Goal: Complete application form: Complete application form

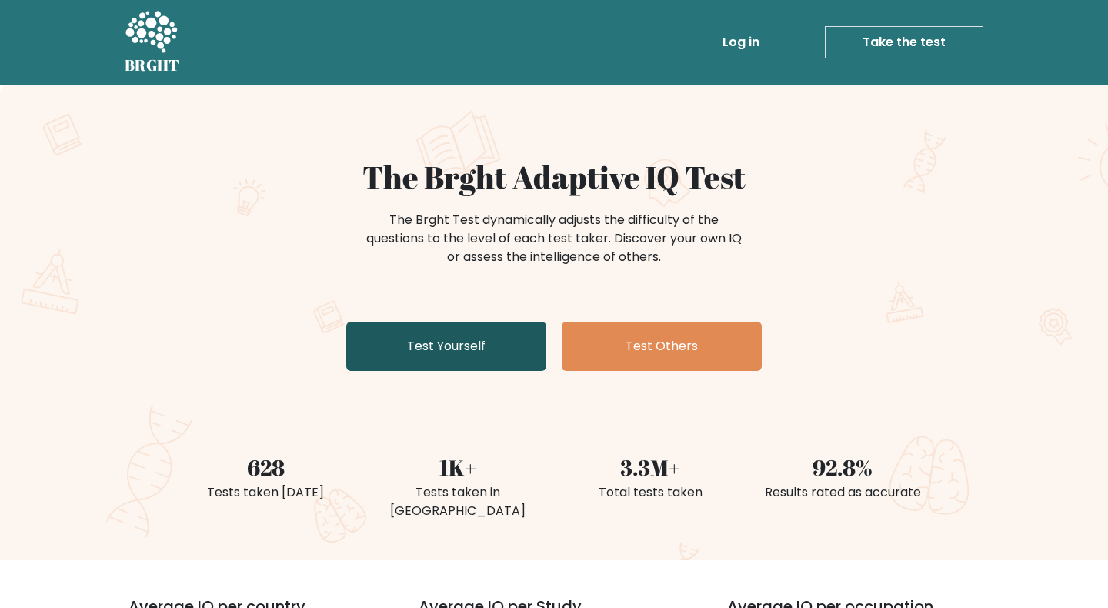
click at [501, 355] on link "Test Yourself" at bounding box center [446, 346] width 200 height 49
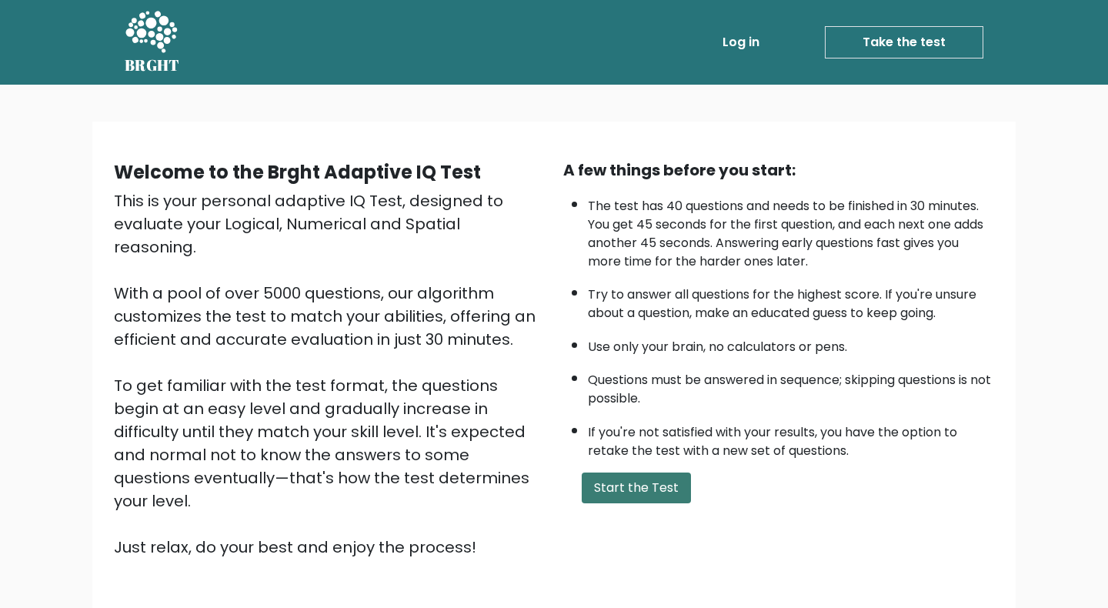
click at [665, 472] on button "Start the Test" at bounding box center [635, 487] width 109 height 31
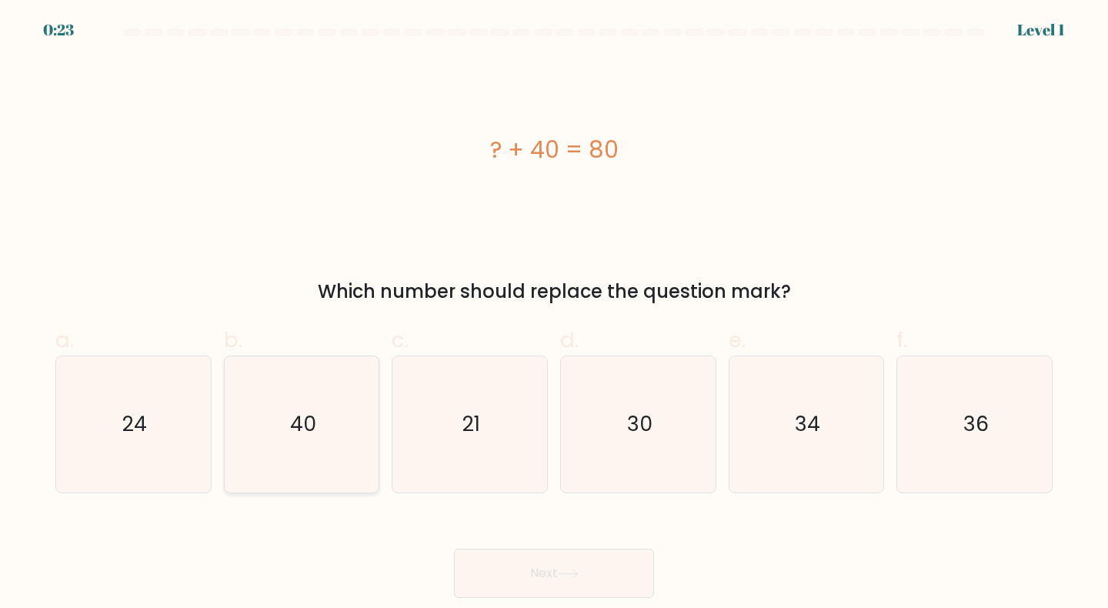
click at [286, 433] on icon "40" at bounding box center [302, 424] width 136 height 136
click at [554, 314] on input "b. 40" at bounding box center [554, 309] width 1 height 10
radio input "true"
click at [539, 593] on button "Next" at bounding box center [554, 572] width 200 height 49
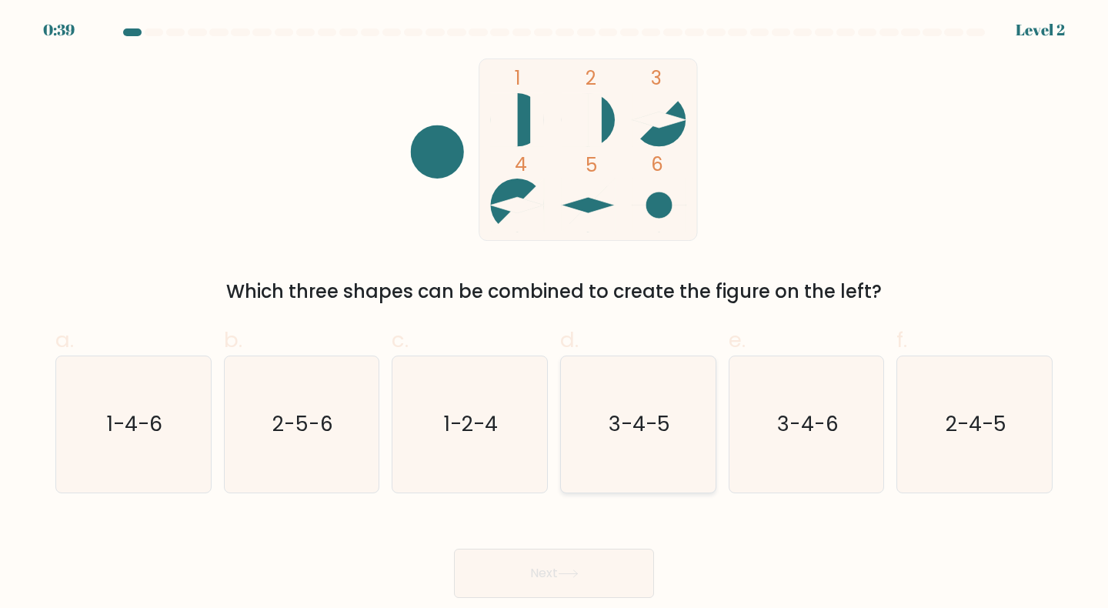
click at [649, 425] on text "3-4-5" at bounding box center [639, 424] width 62 height 28
click at [555, 314] on input "d. 3-4-5" at bounding box center [554, 309] width 1 height 10
radio input "true"
click at [602, 583] on button "Next" at bounding box center [554, 572] width 200 height 49
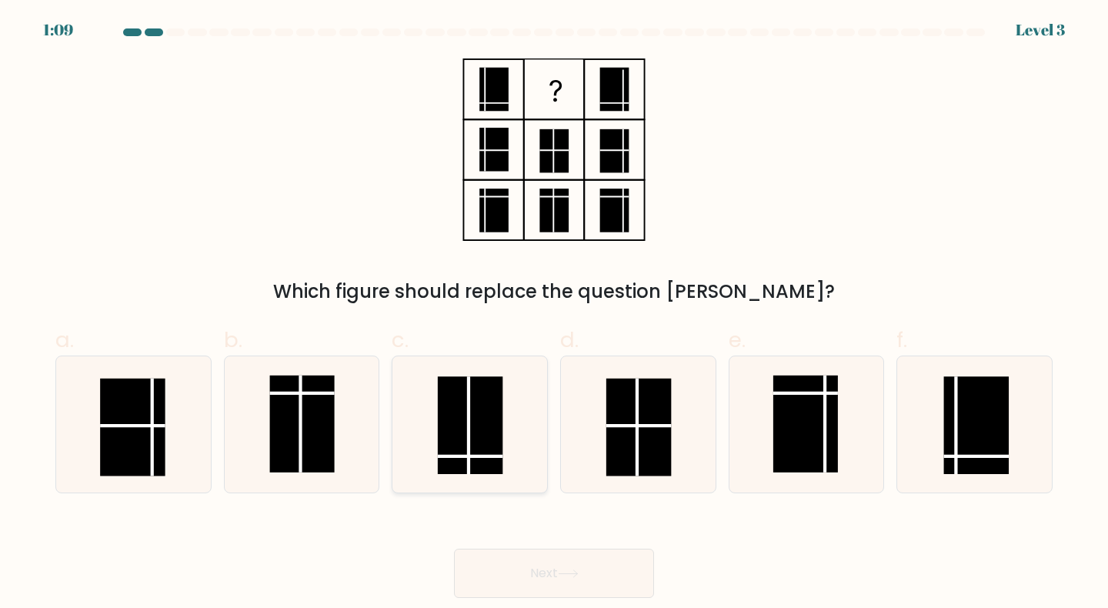
click at [458, 401] on rect at bounding box center [470, 425] width 65 height 97
click at [554, 314] on input "c." at bounding box center [554, 309] width 1 height 10
radio input "true"
click at [589, 598] on body "1:08 Level 3" at bounding box center [554, 304] width 1108 height 608
click at [588, 575] on button "Next" at bounding box center [554, 572] width 200 height 49
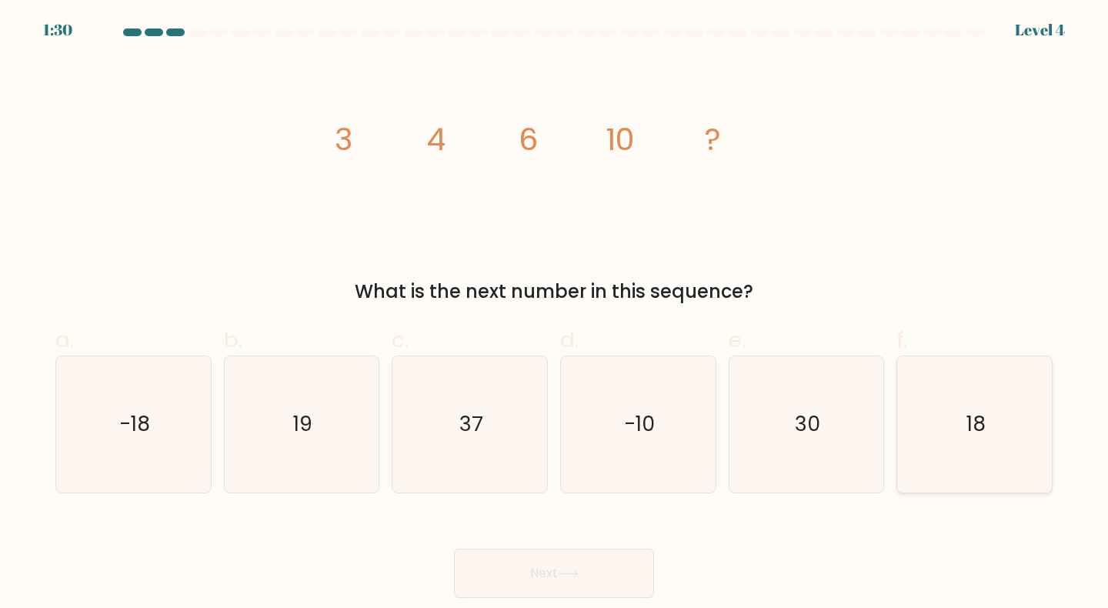
click at [922, 428] on icon "18" at bounding box center [974, 424] width 136 height 136
click at [555, 314] on input "f. 18" at bounding box center [554, 309] width 1 height 10
radio input "true"
click at [605, 577] on button "Next" at bounding box center [554, 572] width 200 height 49
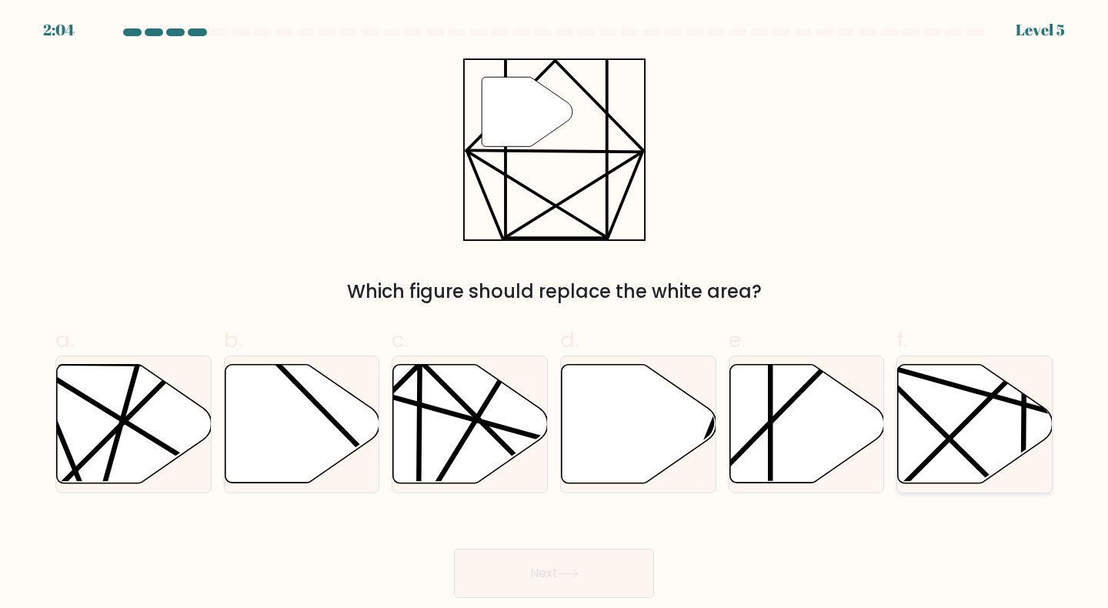
click at [967, 441] on icon at bounding box center [975, 424] width 155 height 118
click at [555, 314] on input "f." at bounding box center [554, 309] width 1 height 10
radio input "true"
click at [325, 458] on icon at bounding box center [302, 424] width 155 height 118
click at [554, 314] on input "b." at bounding box center [554, 309] width 1 height 10
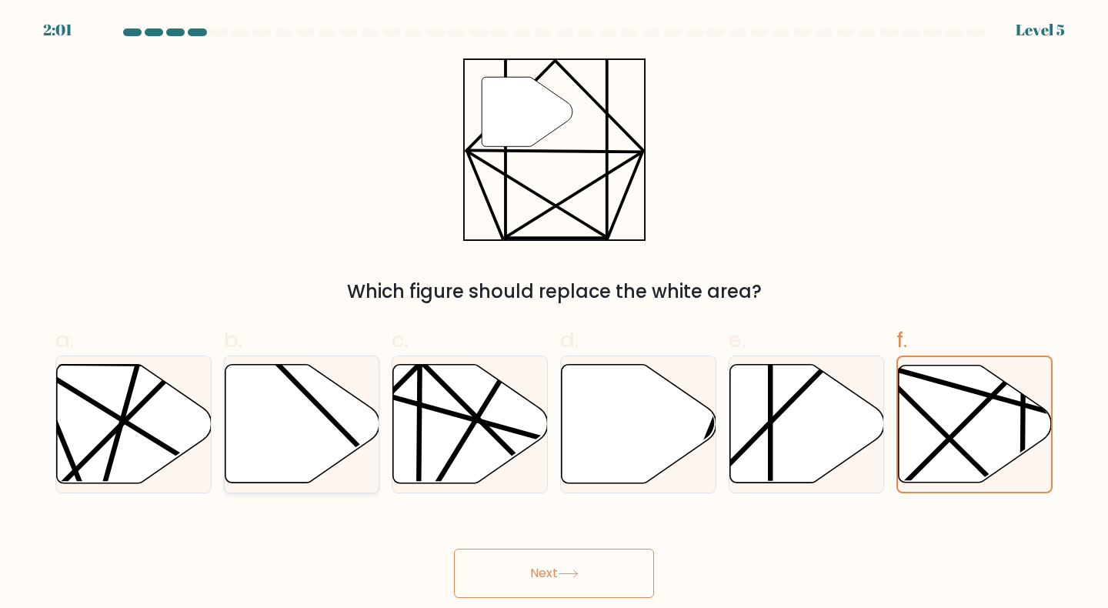
radio input "true"
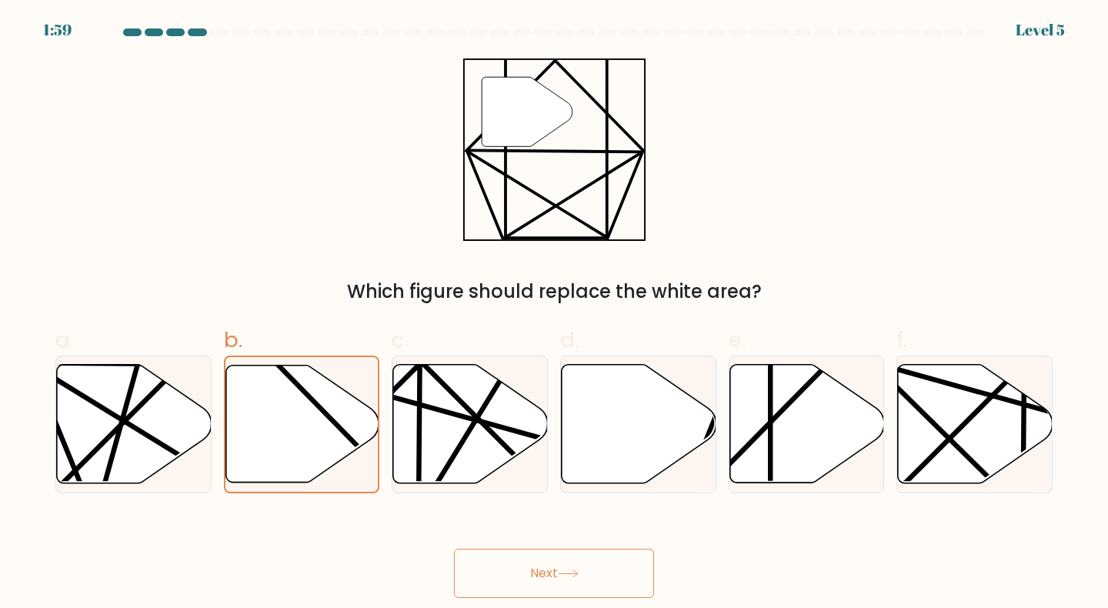
click at [606, 569] on button "Next" at bounding box center [554, 572] width 200 height 49
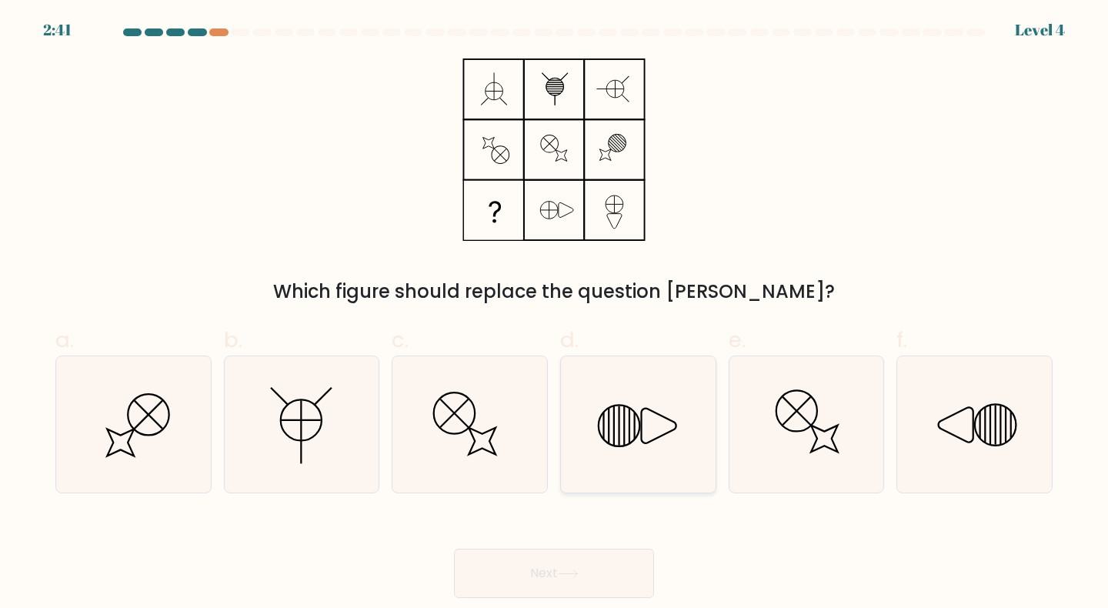
click at [603, 455] on icon at bounding box center [638, 424] width 136 height 136
click at [555, 314] on input "d." at bounding box center [554, 309] width 1 height 10
radio input "true"
click at [623, 574] on button "Next" at bounding box center [554, 572] width 200 height 49
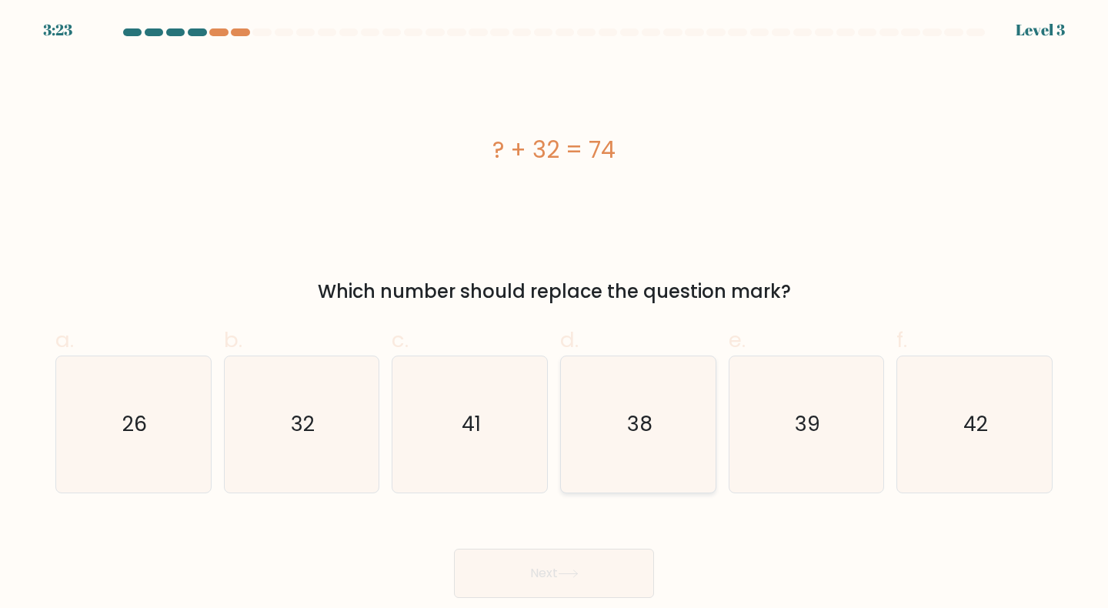
click at [632, 423] on text "38" at bounding box center [639, 424] width 25 height 28
click at [555, 314] on input "d. 38" at bounding box center [554, 309] width 1 height 10
radio input "true"
click at [492, 426] on icon "41" at bounding box center [469, 424] width 136 height 136
click at [554, 314] on input "c. 41" at bounding box center [554, 309] width 1 height 10
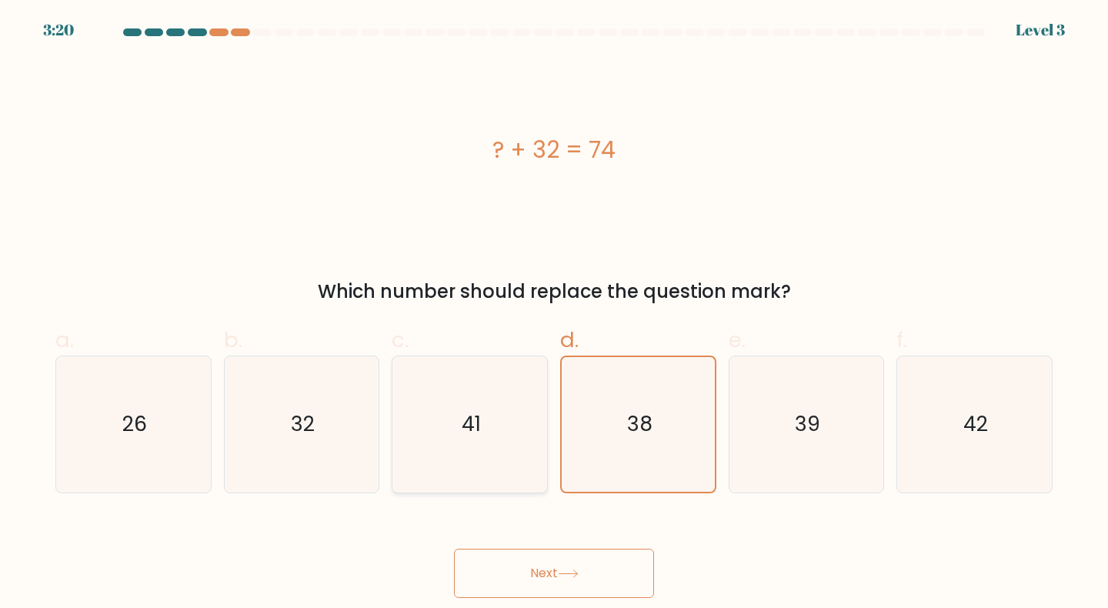
radio input "true"
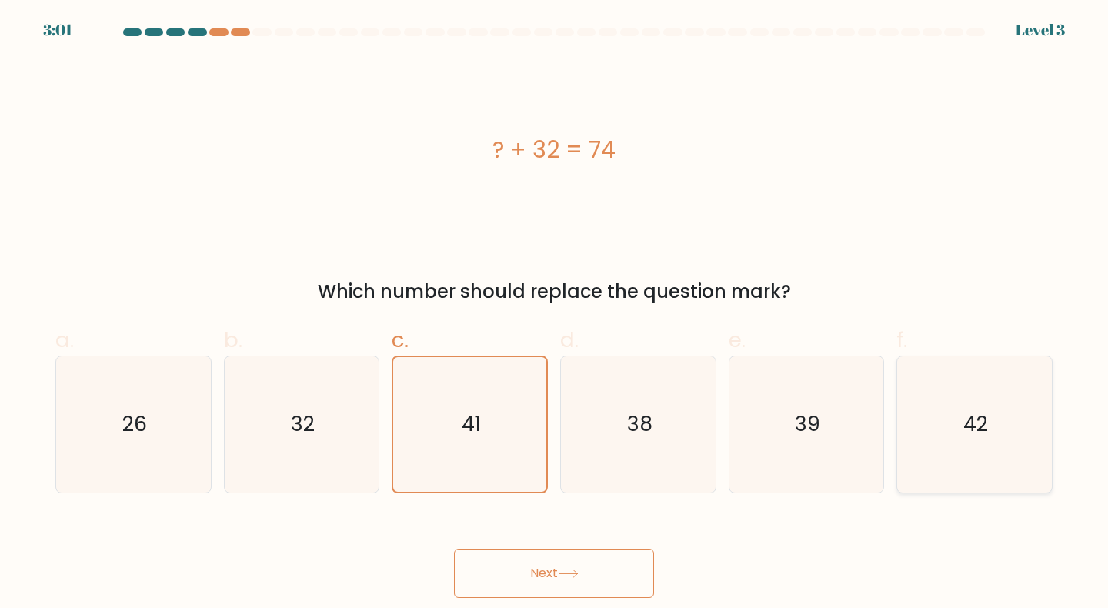
click at [975, 410] on text "42" at bounding box center [975, 424] width 25 height 28
click at [555, 314] on input "f. 42" at bounding box center [554, 309] width 1 height 10
radio input "true"
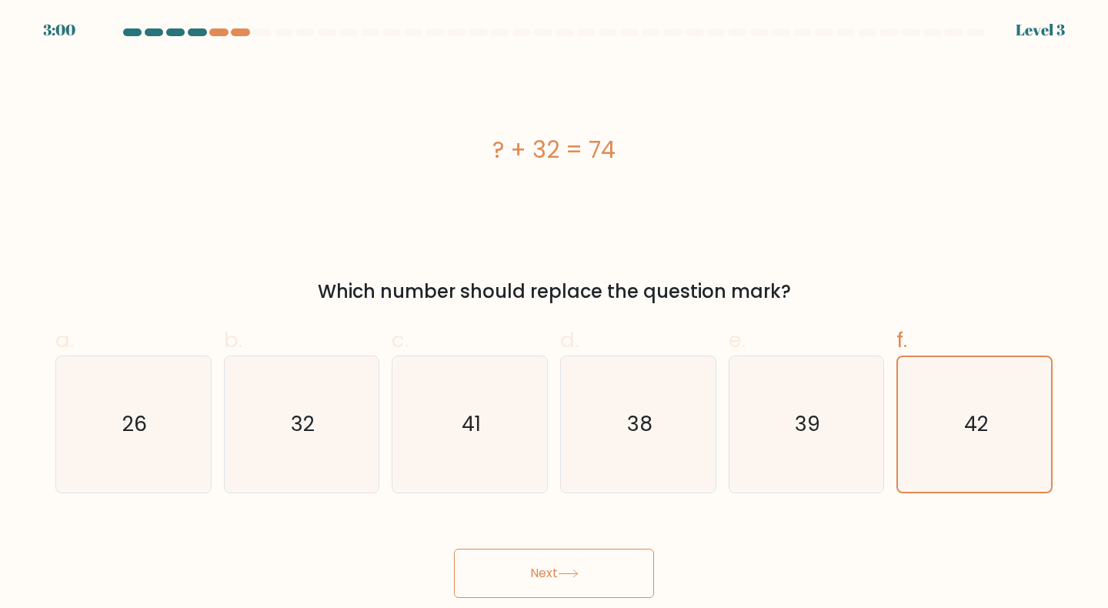
click at [541, 559] on button "Next" at bounding box center [554, 572] width 200 height 49
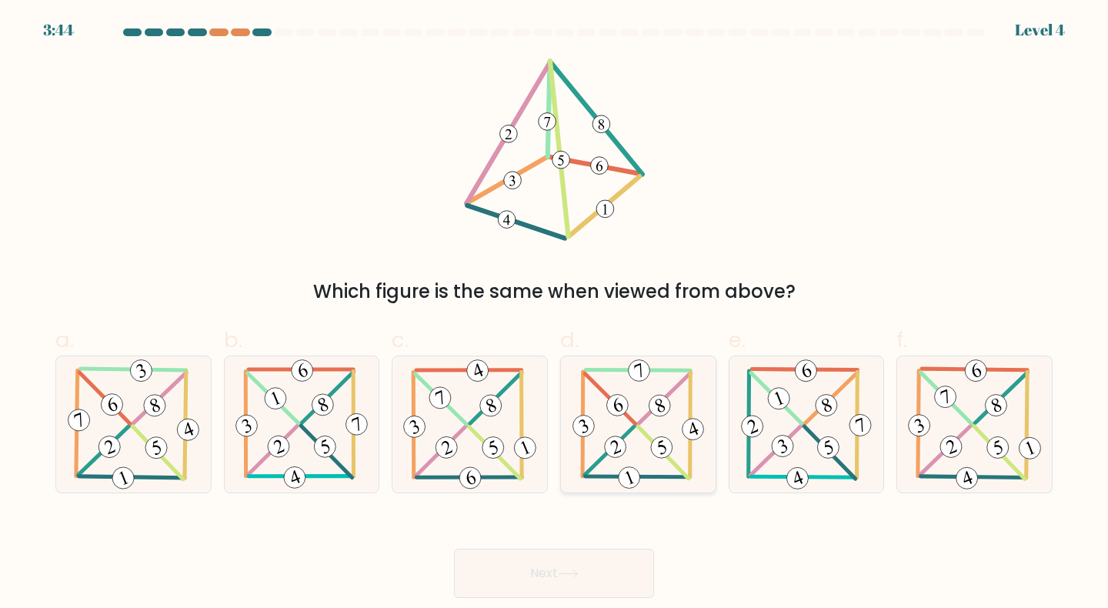
click at [634, 439] on icon at bounding box center [638, 424] width 138 height 136
click at [555, 314] on input "d." at bounding box center [554, 309] width 1 height 10
radio input "true"
click at [580, 588] on button "Next" at bounding box center [554, 572] width 200 height 49
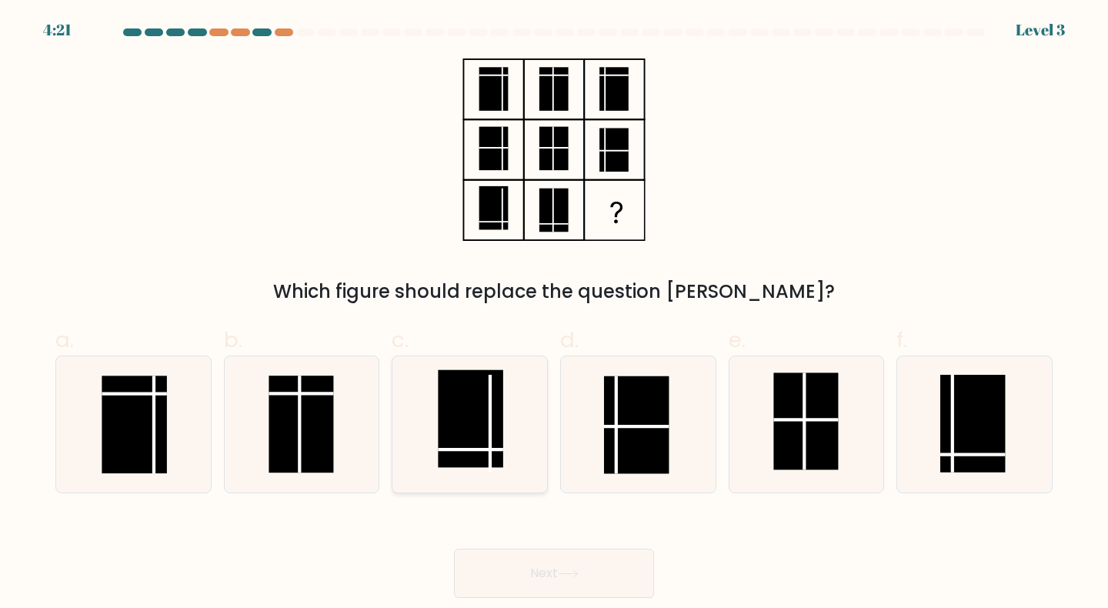
click at [496, 428] on rect at bounding box center [470, 418] width 65 height 97
click at [554, 314] on input "c." at bounding box center [554, 309] width 1 height 10
radio input "true"
click at [965, 448] on rect at bounding box center [972, 423] width 65 height 97
click at [555, 314] on input "f." at bounding box center [554, 309] width 1 height 10
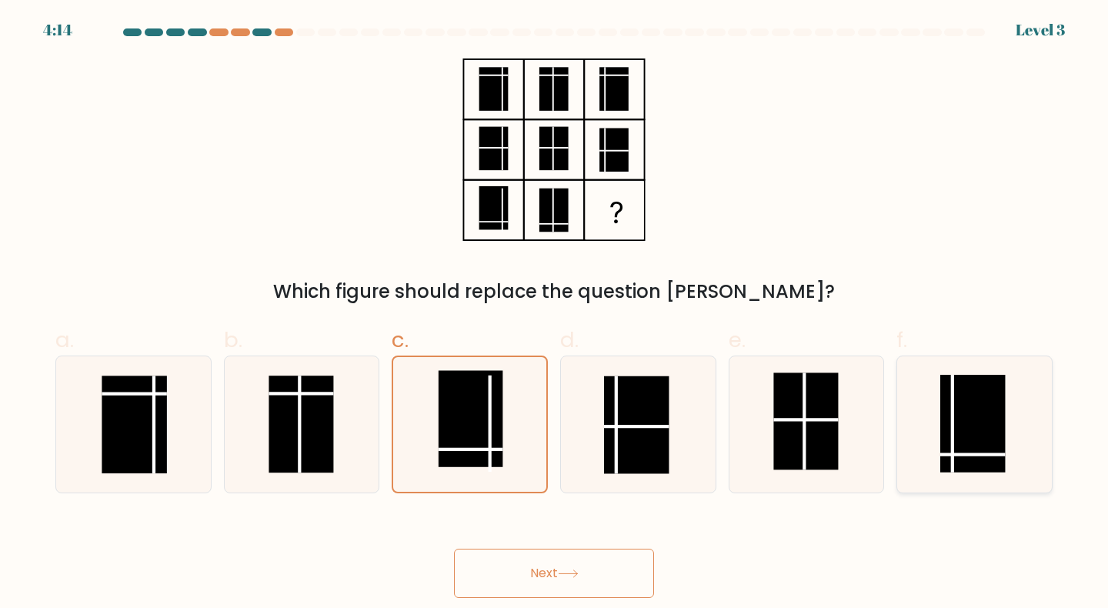
radio input "true"
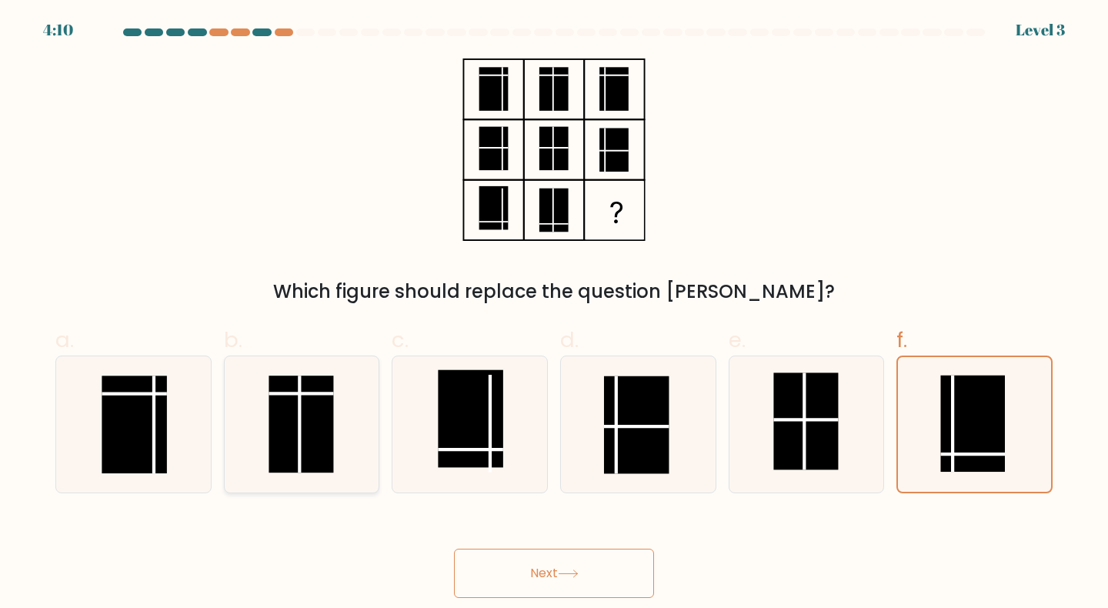
click at [338, 449] on icon at bounding box center [302, 424] width 136 height 136
click at [554, 314] on input "b." at bounding box center [554, 309] width 1 height 10
radio input "true"
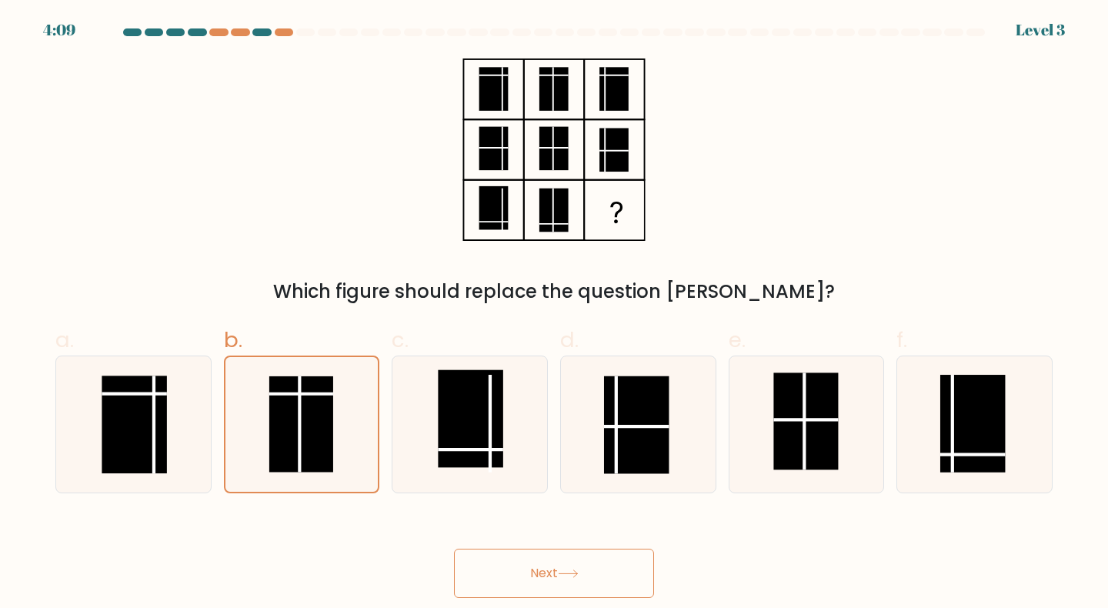
click at [577, 546] on div "Next" at bounding box center [553, 554] width 1015 height 86
click at [586, 569] on button "Next" at bounding box center [554, 572] width 200 height 49
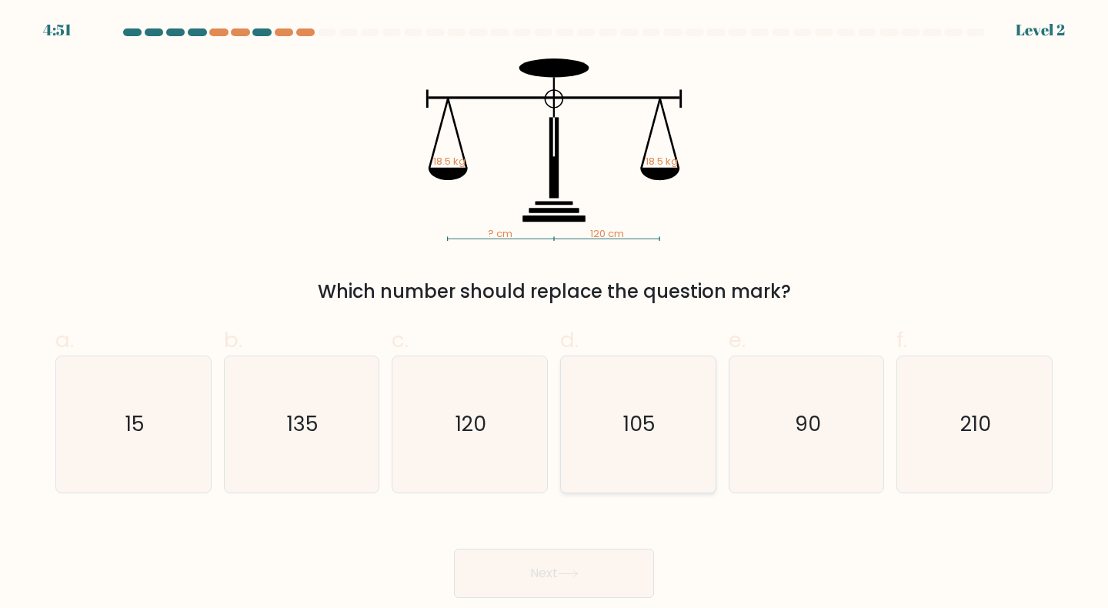
click at [562, 423] on div "105" at bounding box center [638, 424] width 156 height 138
click at [555, 314] on input "d. 105" at bounding box center [554, 309] width 1 height 10
radio input "true"
click at [571, 571] on icon at bounding box center [568, 573] width 21 height 8
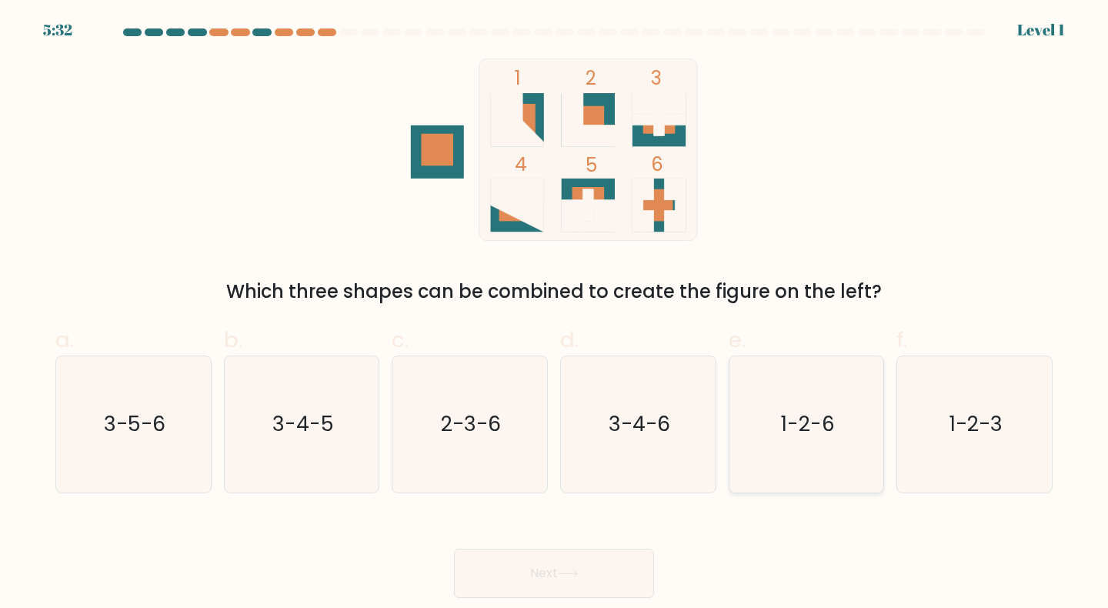
click at [778, 409] on icon "1-2-6" at bounding box center [806, 424] width 136 height 136
click at [555, 314] on input "e. 1-2-6" at bounding box center [554, 309] width 1 height 10
radio input "true"
click at [609, 589] on button "Next" at bounding box center [554, 572] width 200 height 49
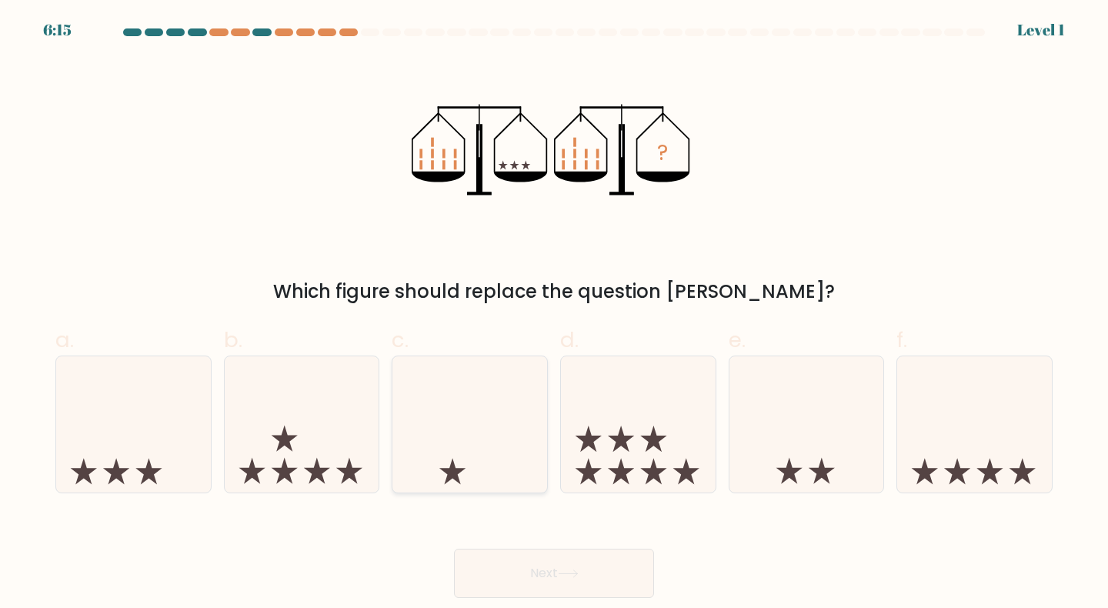
click at [516, 411] on icon at bounding box center [469, 424] width 155 height 128
click at [554, 314] on input "c." at bounding box center [554, 309] width 1 height 10
radio input "true"
click at [661, 422] on icon at bounding box center [638, 424] width 155 height 128
click at [555, 314] on input "d." at bounding box center [554, 309] width 1 height 10
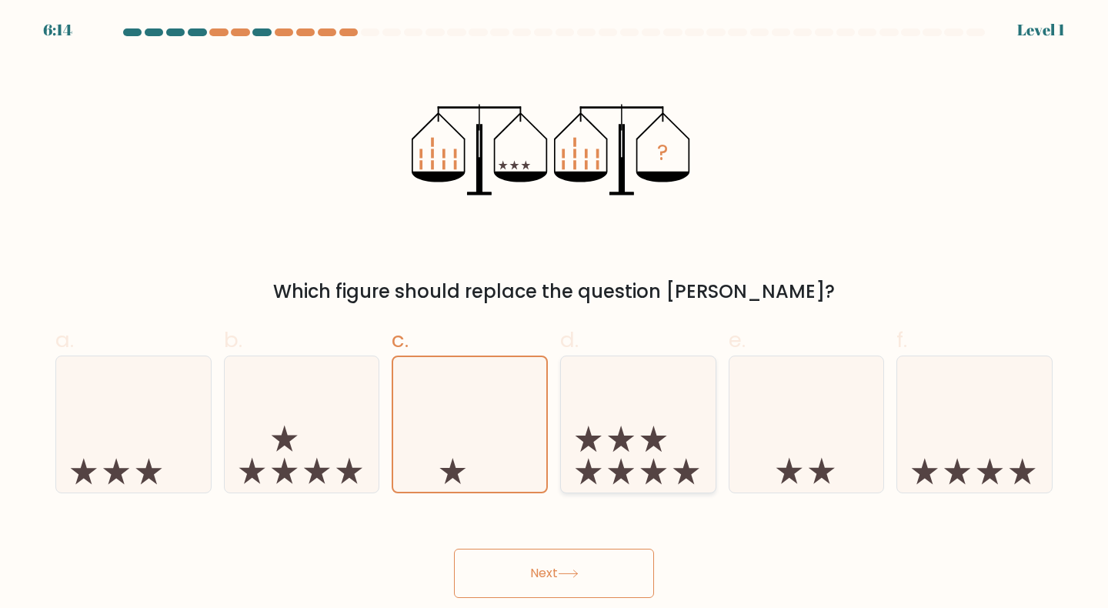
radio input "true"
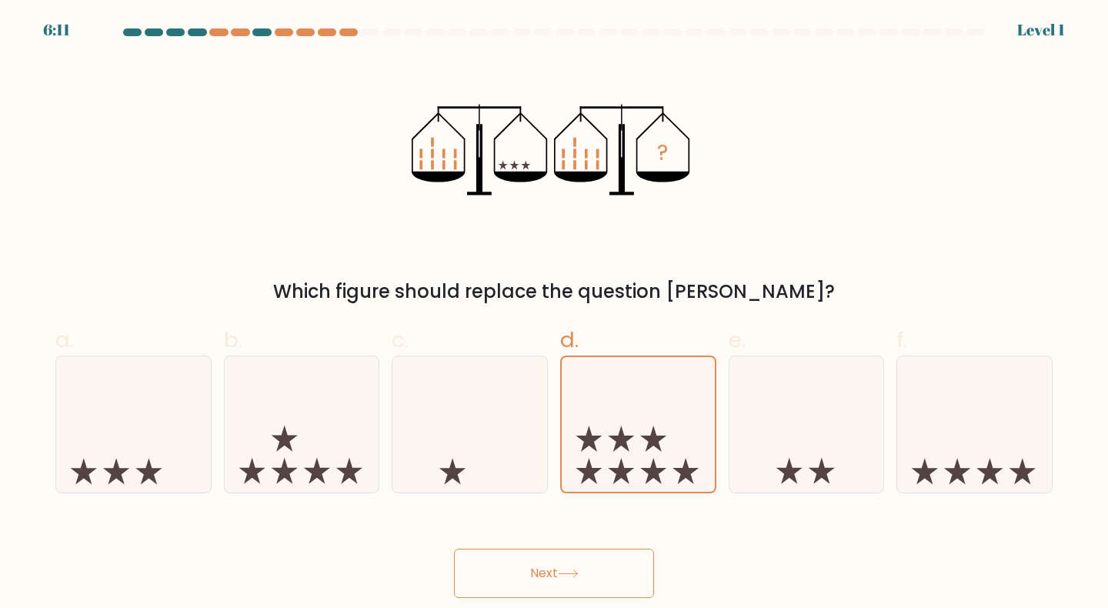
click at [618, 578] on button "Next" at bounding box center [554, 572] width 200 height 49
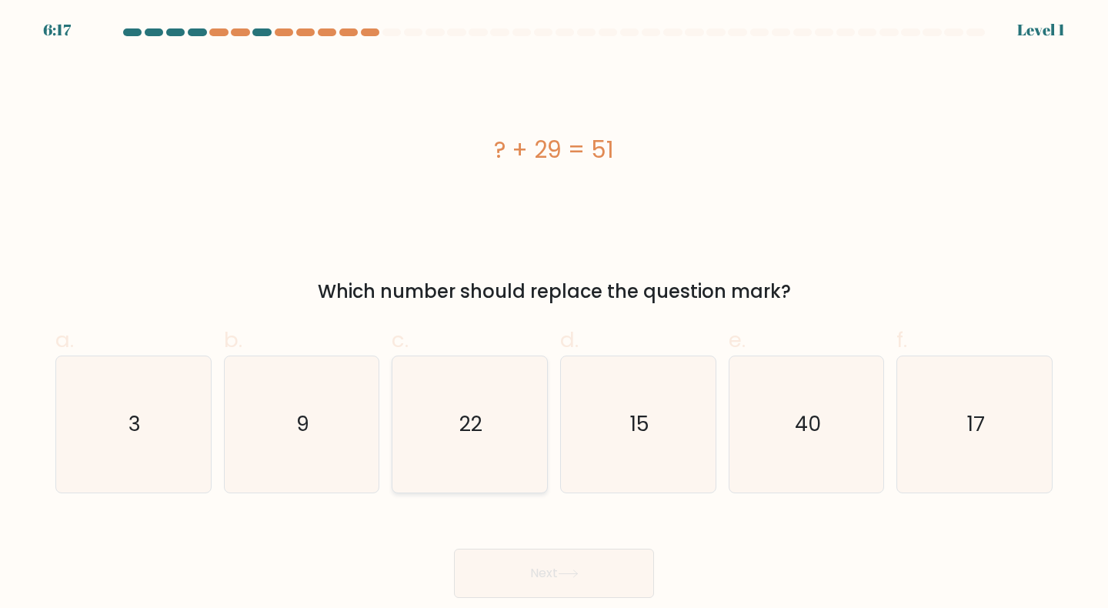
click at [540, 443] on div "22" at bounding box center [469, 424] width 156 height 138
click at [554, 314] on input "c. 22" at bounding box center [554, 309] width 1 height 10
radio input "true"
click at [578, 575] on icon at bounding box center [568, 573] width 21 height 8
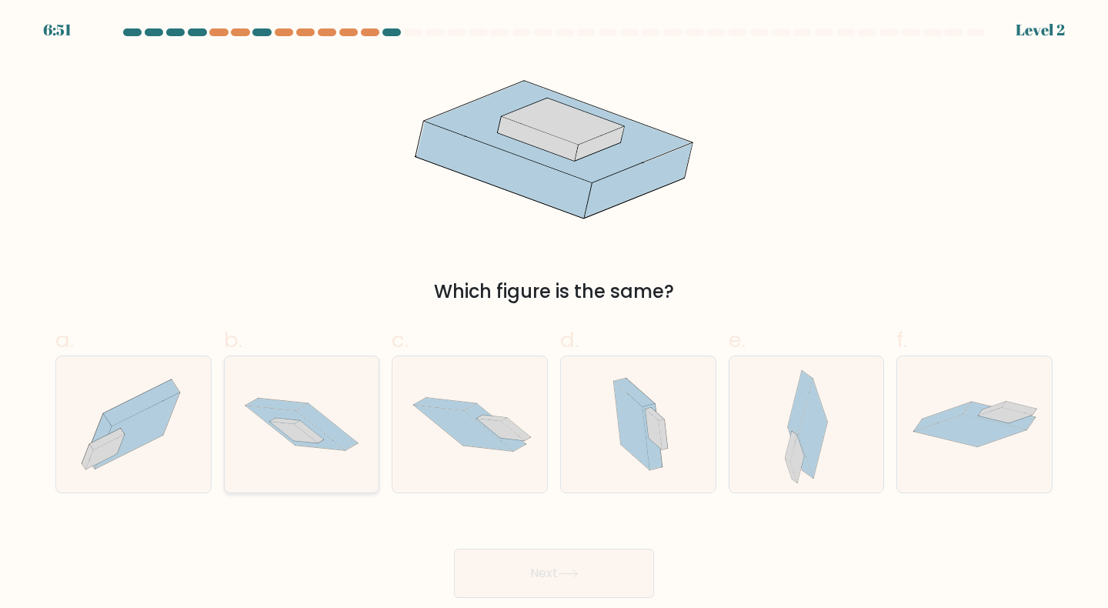
click at [337, 449] on icon at bounding box center [295, 427] width 100 height 45
click at [554, 314] on input "b." at bounding box center [554, 309] width 1 height 10
radio input "true"
click at [552, 580] on button "Next" at bounding box center [554, 572] width 200 height 49
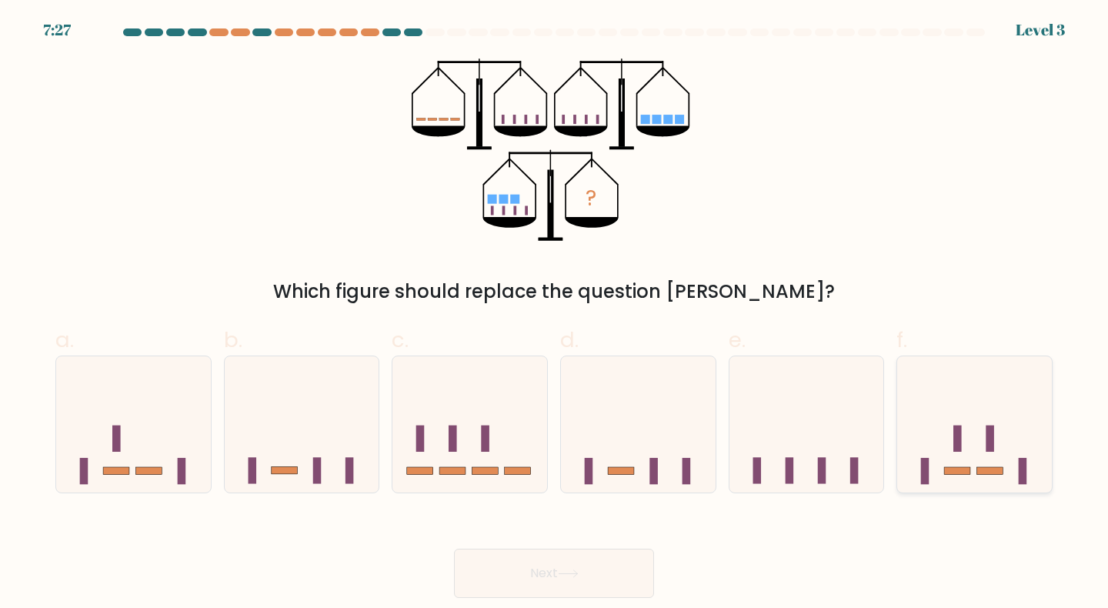
click at [958, 435] on rect at bounding box center [957, 438] width 8 height 26
click at [555, 314] on input "f." at bounding box center [554, 309] width 1 height 10
radio input "true"
click at [605, 594] on button "Next" at bounding box center [554, 572] width 200 height 49
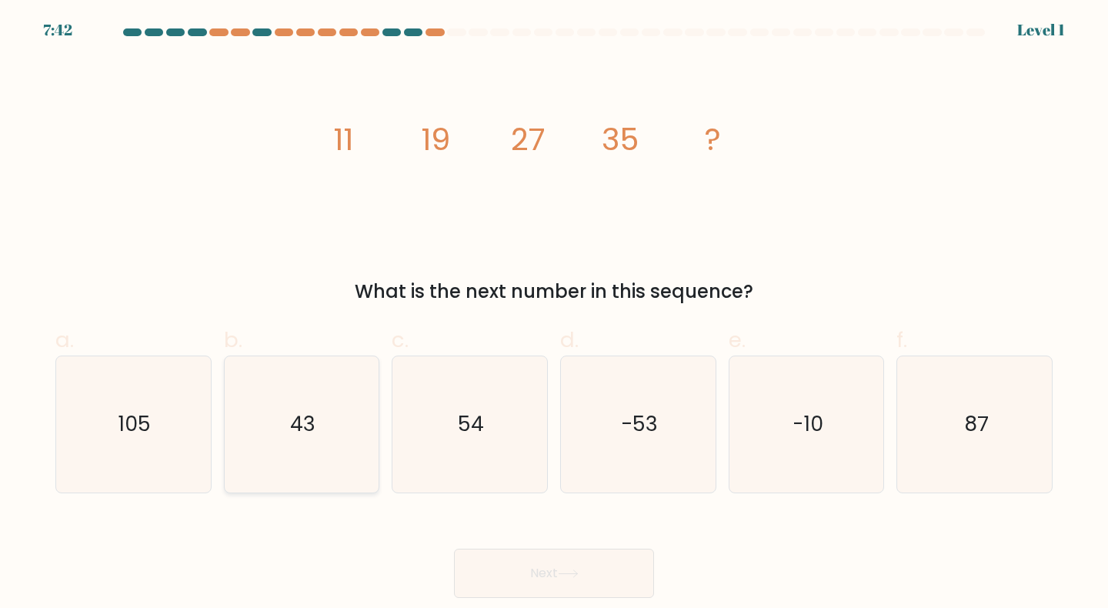
click at [343, 431] on icon "43" at bounding box center [302, 424] width 136 height 136
click at [554, 314] on input "b. 43" at bounding box center [554, 309] width 1 height 10
radio input "true"
click at [343, 431] on icon "43" at bounding box center [302, 424] width 135 height 135
click at [554, 314] on input "b. 43" at bounding box center [554, 309] width 1 height 10
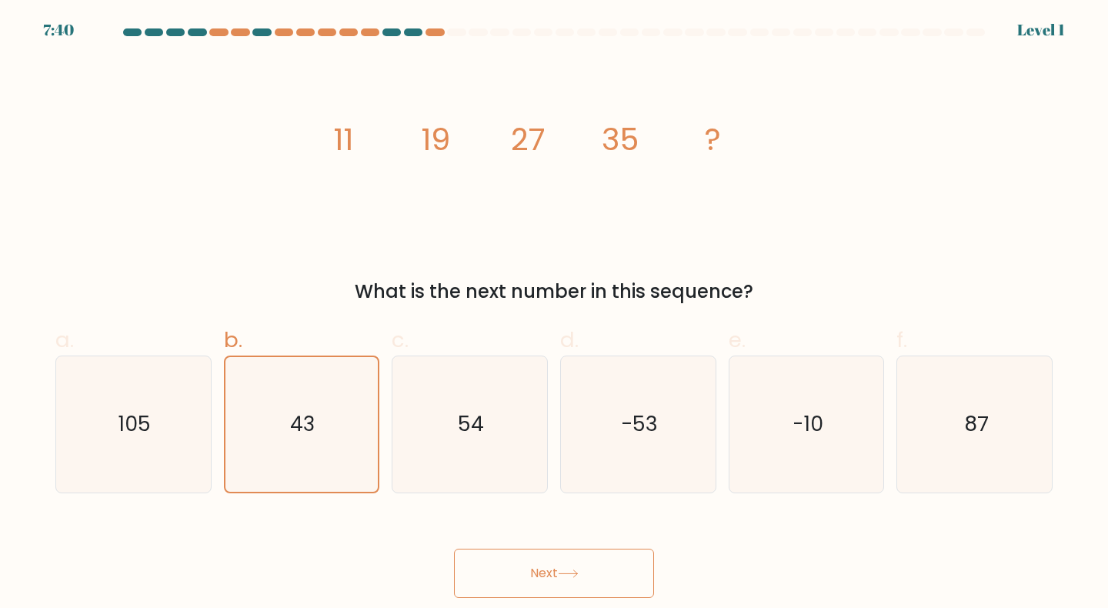
click at [595, 558] on button "Next" at bounding box center [554, 572] width 200 height 49
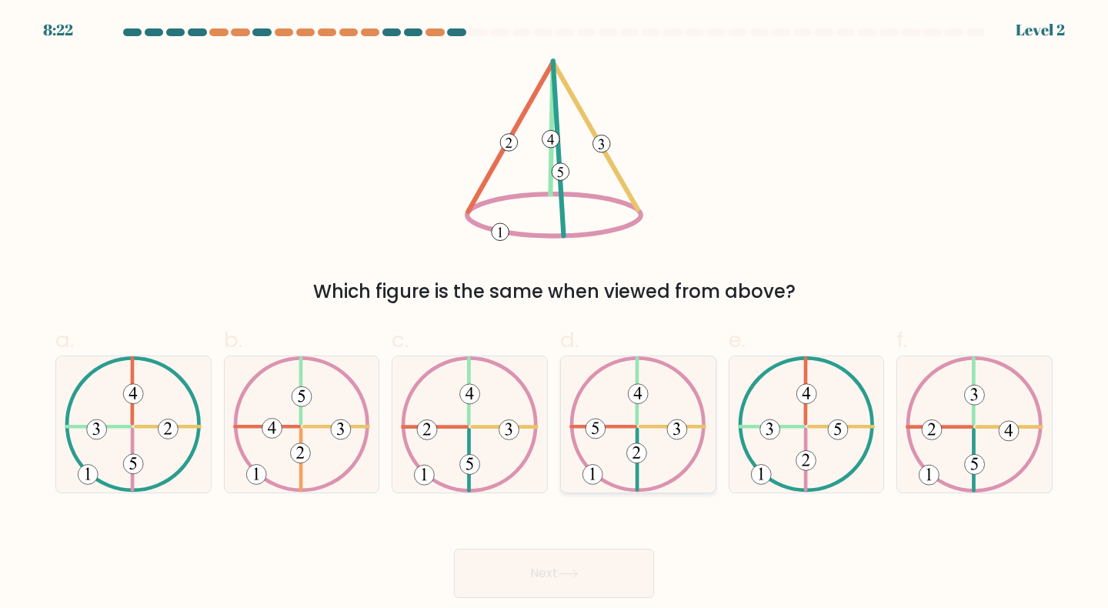
click at [572, 435] on 610 at bounding box center [637, 424] width 132 height 132
click at [555, 314] on input "d." at bounding box center [554, 309] width 1 height 10
radio input "true"
click at [577, 571] on icon at bounding box center [567, 573] width 18 height 7
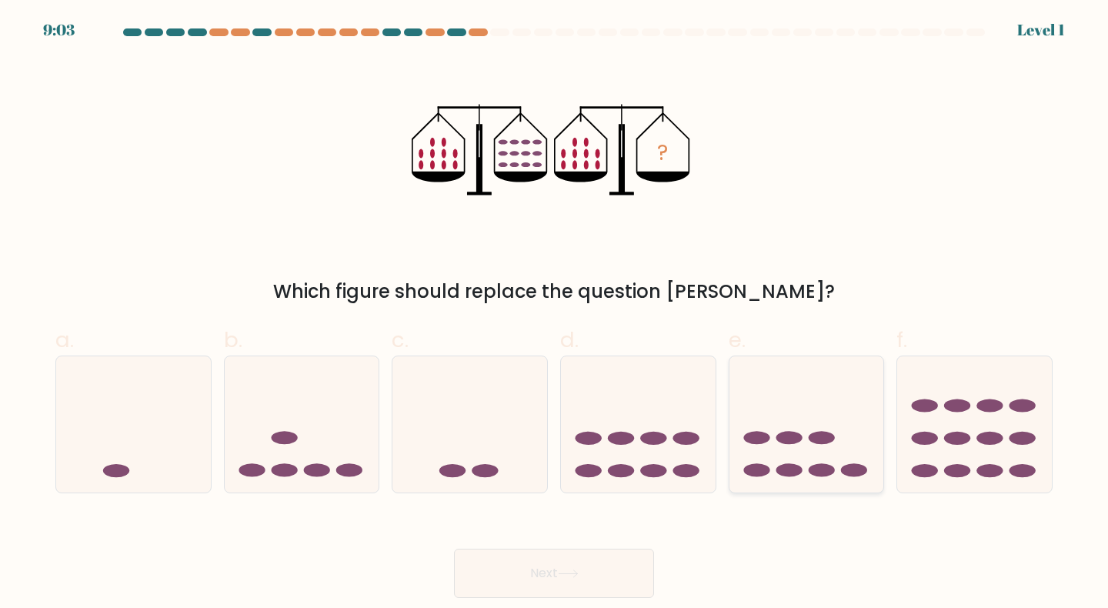
click at [750, 456] on icon at bounding box center [806, 424] width 155 height 128
click at [555, 314] on input "e." at bounding box center [554, 309] width 1 height 10
radio input "true"
click at [638, 564] on button "Next" at bounding box center [554, 572] width 200 height 49
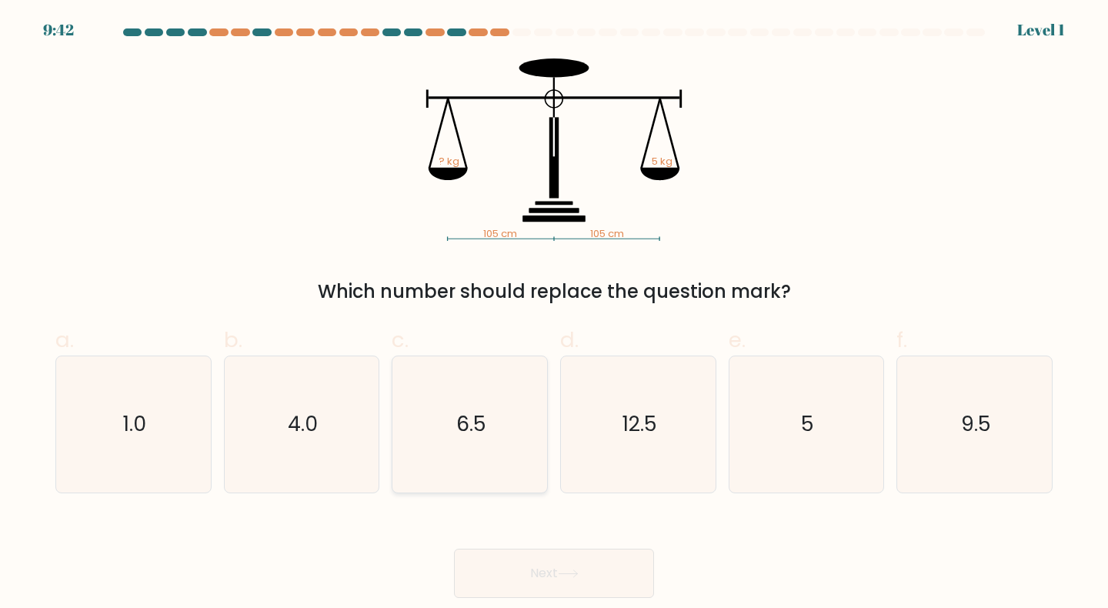
click at [518, 405] on icon "6.5" at bounding box center [469, 424] width 136 height 136
click at [554, 314] on input "c. 6.5" at bounding box center [554, 309] width 1 height 10
radio input "true"
click at [646, 429] on text "12.5" at bounding box center [639, 424] width 35 height 28
click at [555, 314] on input "d. 12.5" at bounding box center [554, 309] width 1 height 10
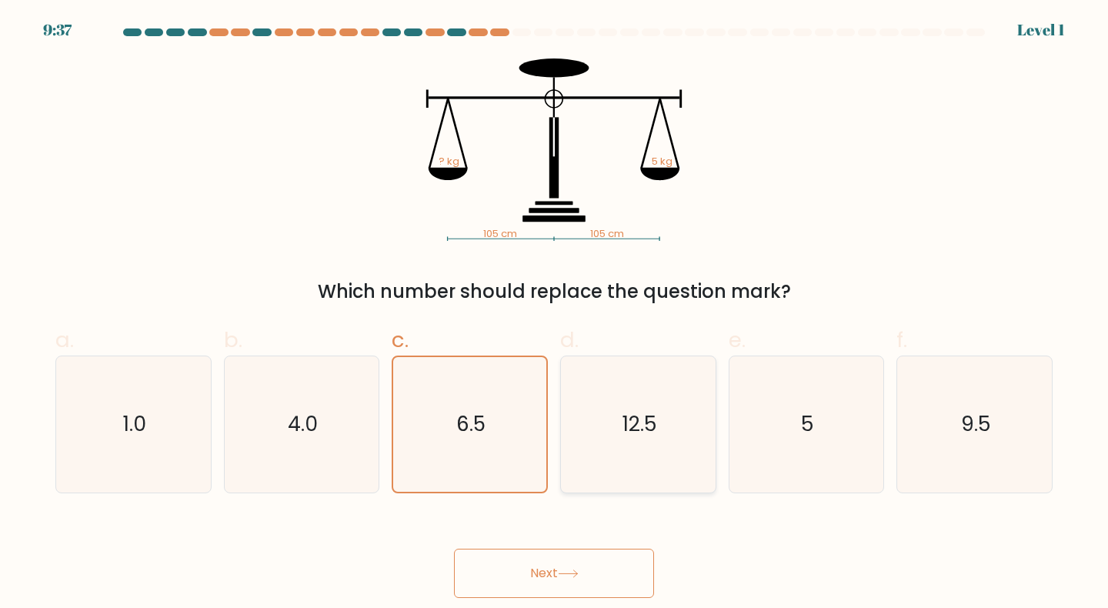
radio input "true"
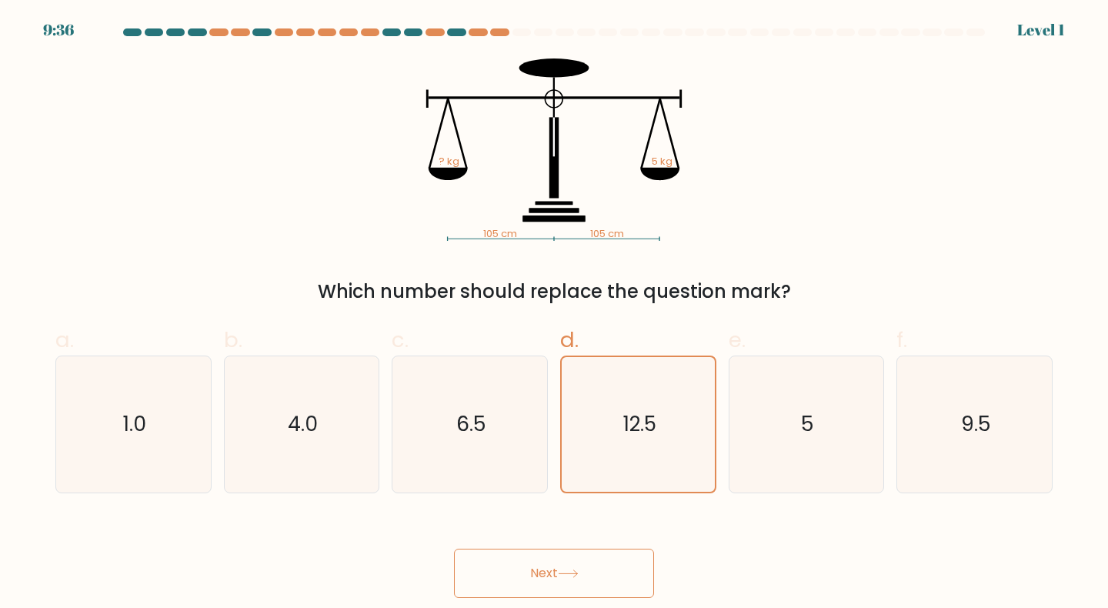
click at [603, 587] on button "Next" at bounding box center [554, 572] width 200 height 49
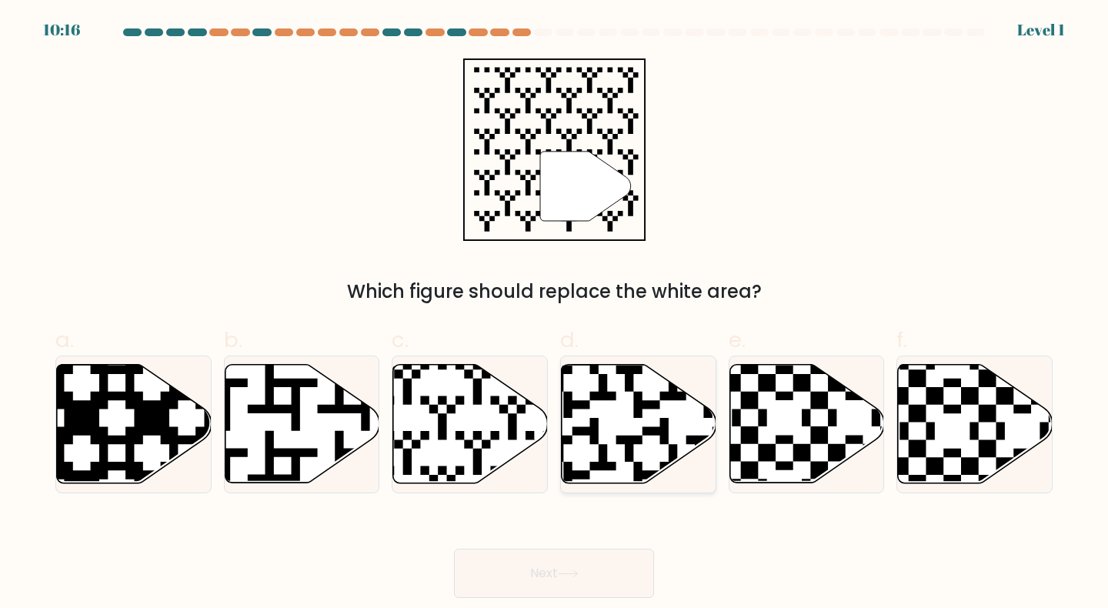
click at [625, 434] on icon at bounding box center [638, 424] width 155 height 118
click at [555, 314] on input "d." at bounding box center [554, 309] width 1 height 10
radio input "true"
click at [597, 565] on button "Next" at bounding box center [554, 572] width 200 height 49
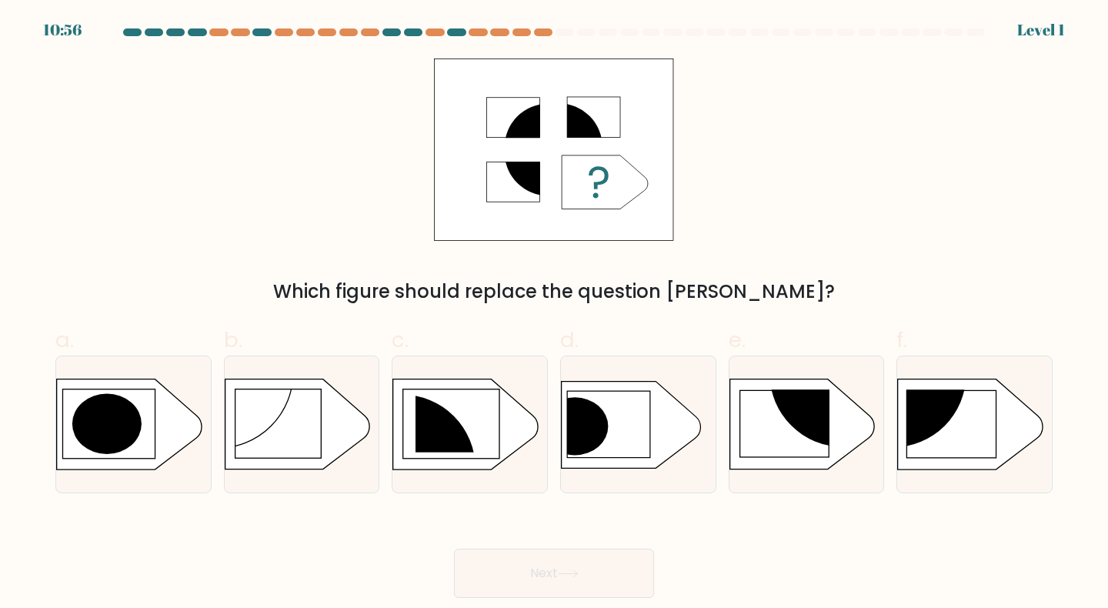
click at [557, 422] on div "d." at bounding box center [638, 408] width 168 height 169
click at [612, 434] on icon at bounding box center [630, 424] width 139 height 87
click at [555, 314] on input "d." at bounding box center [554, 309] width 1 height 10
radio input "true"
click at [909, 405] on circle at bounding box center [892, 374] width 147 height 147
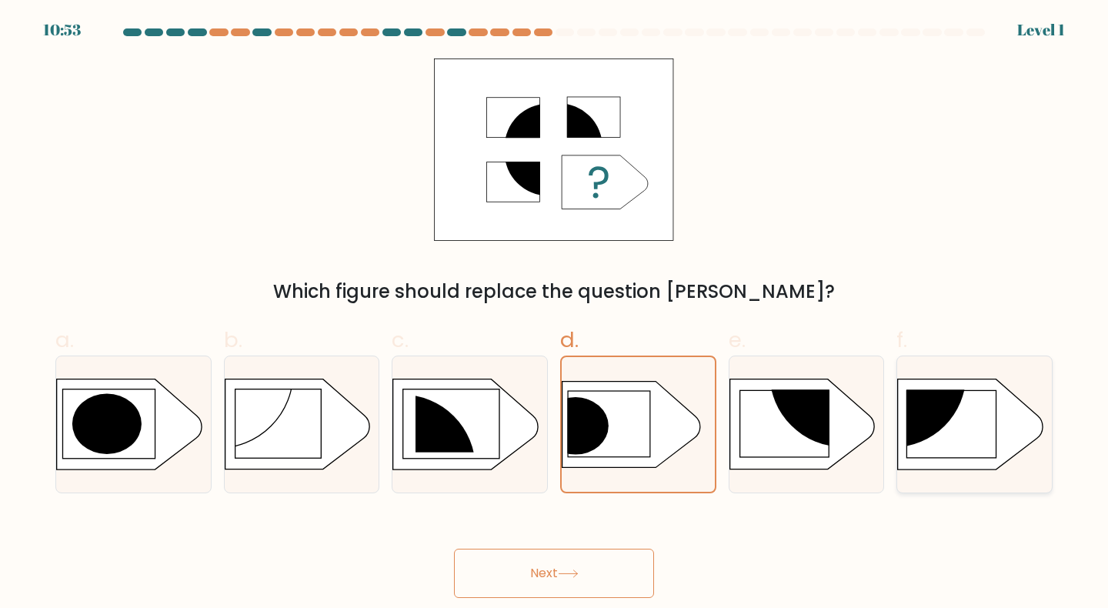
click at [555, 314] on input "f." at bounding box center [554, 309] width 1 height 10
radio input "true"
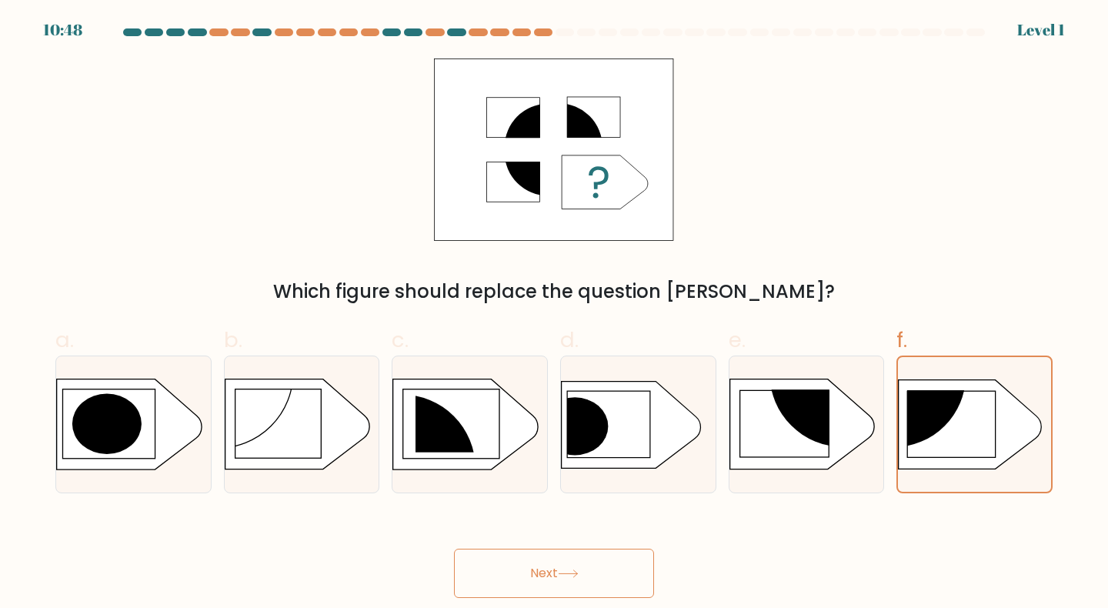
click at [600, 587] on button "Next" at bounding box center [554, 572] width 200 height 49
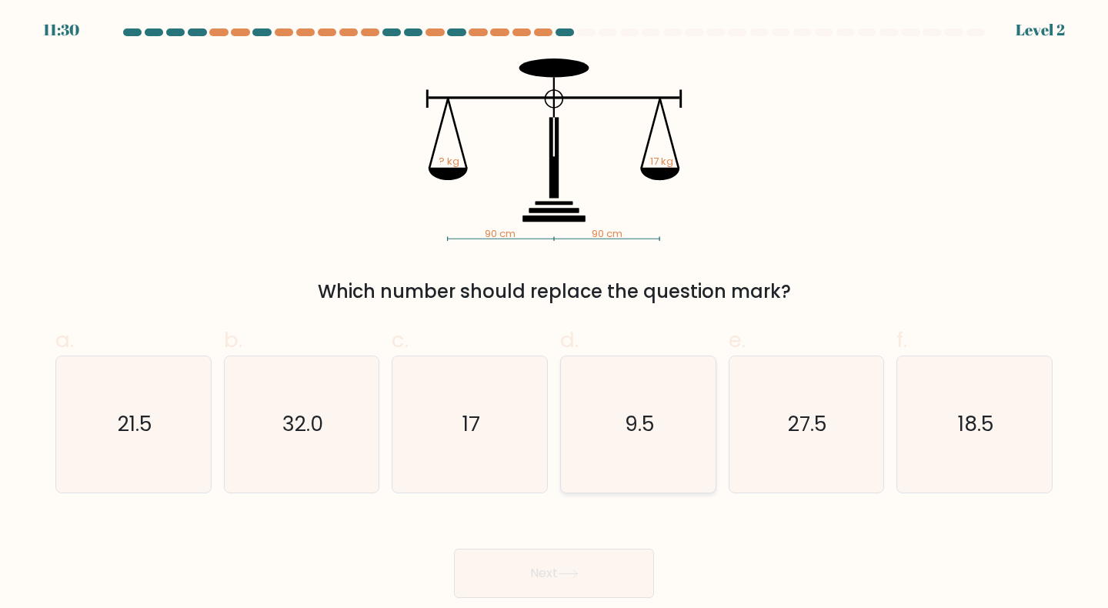
click at [638, 427] on text "9.5" at bounding box center [640, 424] width 30 height 28
click at [555, 314] on input "d. 9.5" at bounding box center [554, 309] width 1 height 10
radio input "true"
click at [754, 441] on icon "27.5" at bounding box center [806, 424] width 136 height 136
click at [555, 314] on input "e. 27.5" at bounding box center [554, 309] width 1 height 10
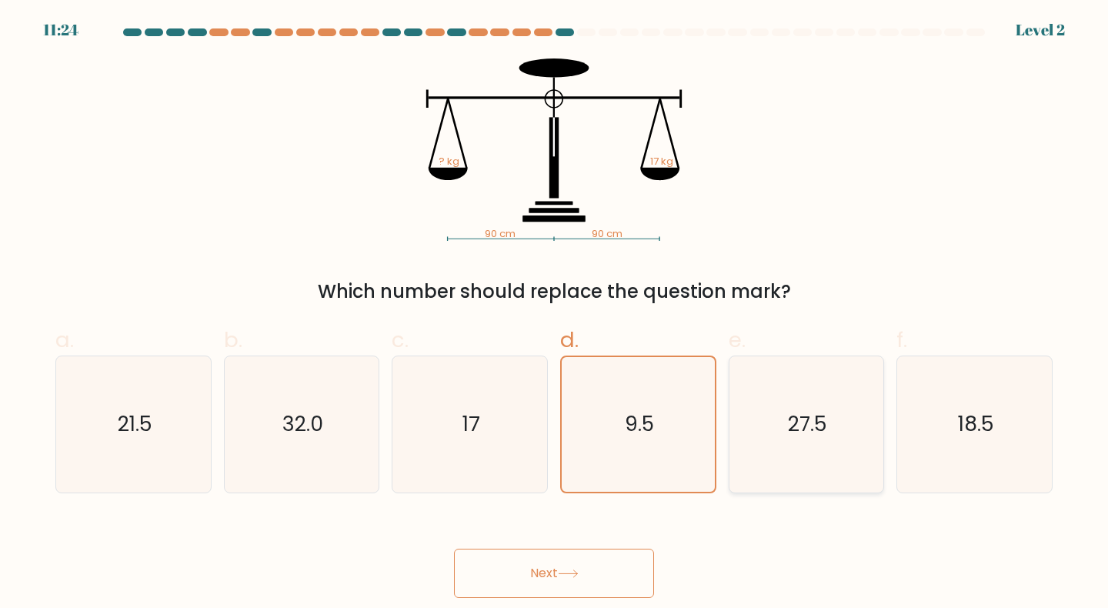
radio input "true"
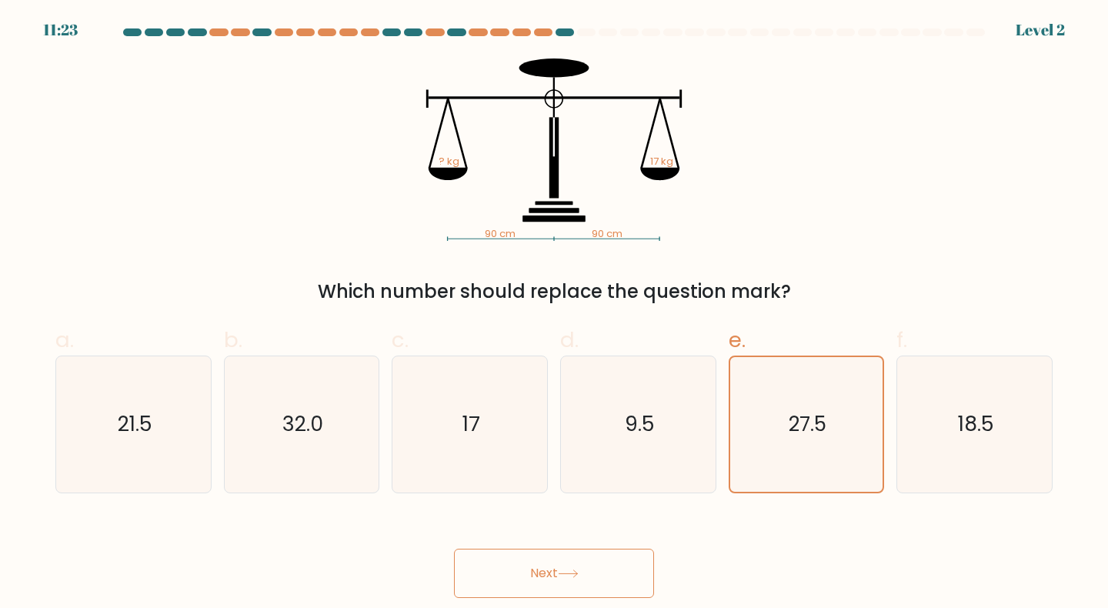
click at [638, 568] on button "Next" at bounding box center [554, 572] width 200 height 49
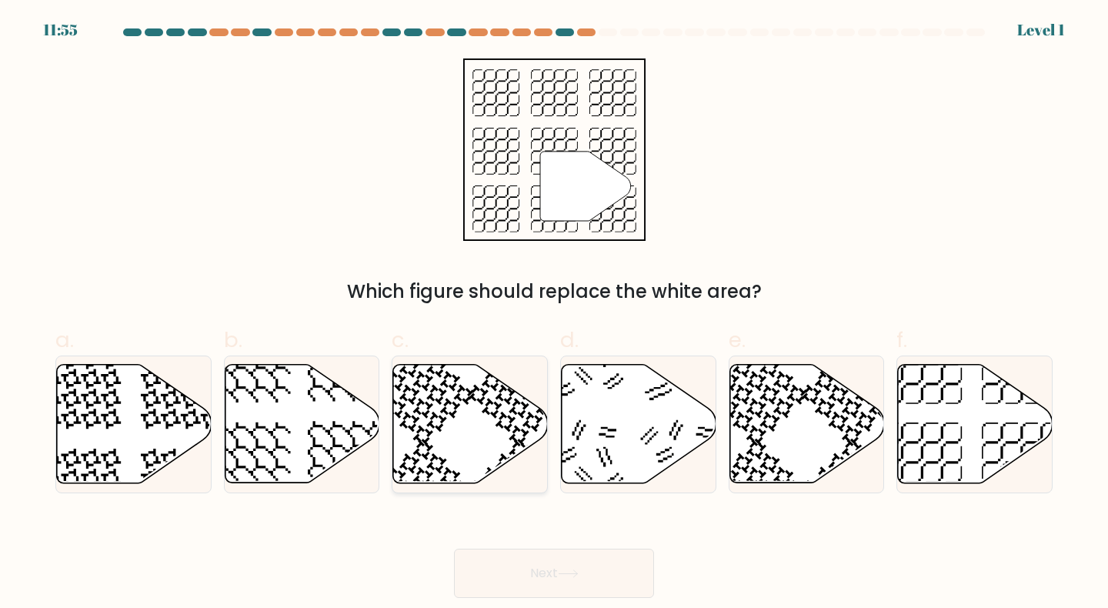
click at [444, 388] on icon at bounding box center [470, 424] width 155 height 118
click at [554, 314] on input "c." at bounding box center [554, 309] width 1 height 10
radio input "true"
click at [649, 563] on button "Next" at bounding box center [554, 572] width 200 height 49
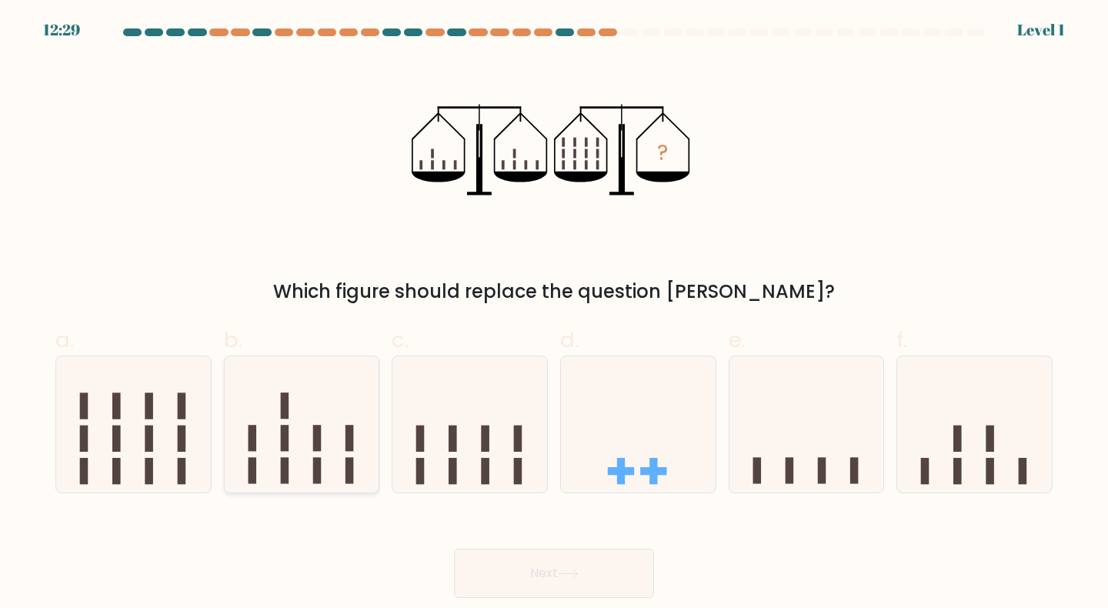
click at [354, 405] on icon at bounding box center [302, 424] width 155 height 128
click at [554, 314] on input "b." at bounding box center [554, 309] width 1 height 10
radio input "true"
click at [636, 560] on button "Next" at bounding box center [554, 572] width 200 height 49
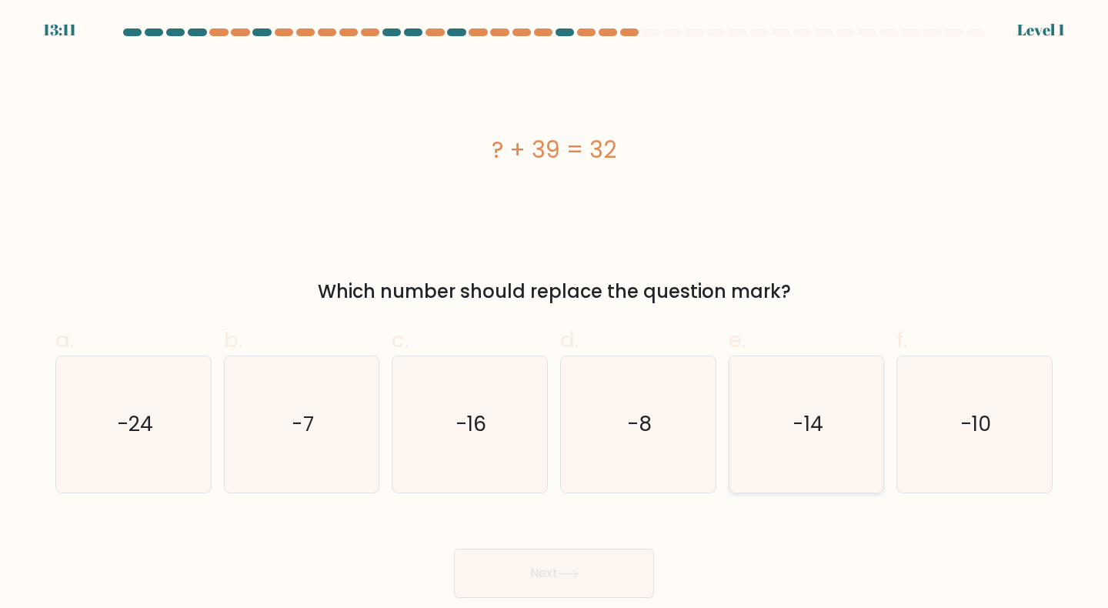
click at [738, 438] on icon "-14" at bounding box center [806, 424] width 136 height 136
click at [555, 314] on input "e. -14" at bounding box center [554, 309] width 1 height 10
radio input "true"
click at [255, 452] on icon "-7" at bounding box center [302, 424] width 136 height 136
click at [554, 314] on input "b. -7" at bounding box center [554, 309] width 1 height 10
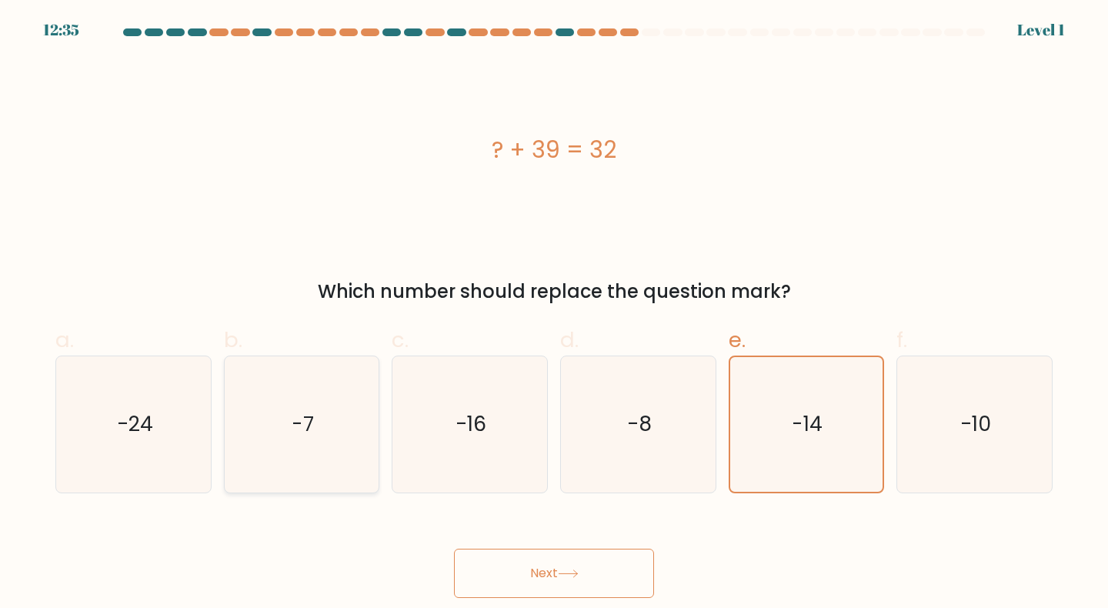
radio input "true"
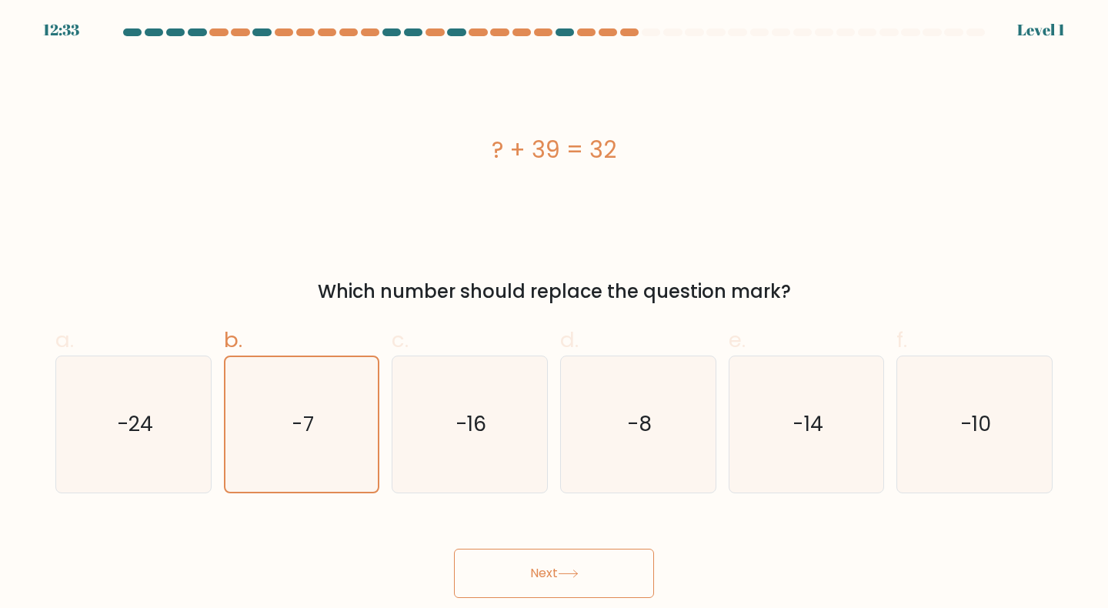
click at [510, 587] on button "Next" at bounding box center [554, 572] width 200 height 49
click at [553, 569] on button "Next" at bounding box center [554, 572] width 200 height 49
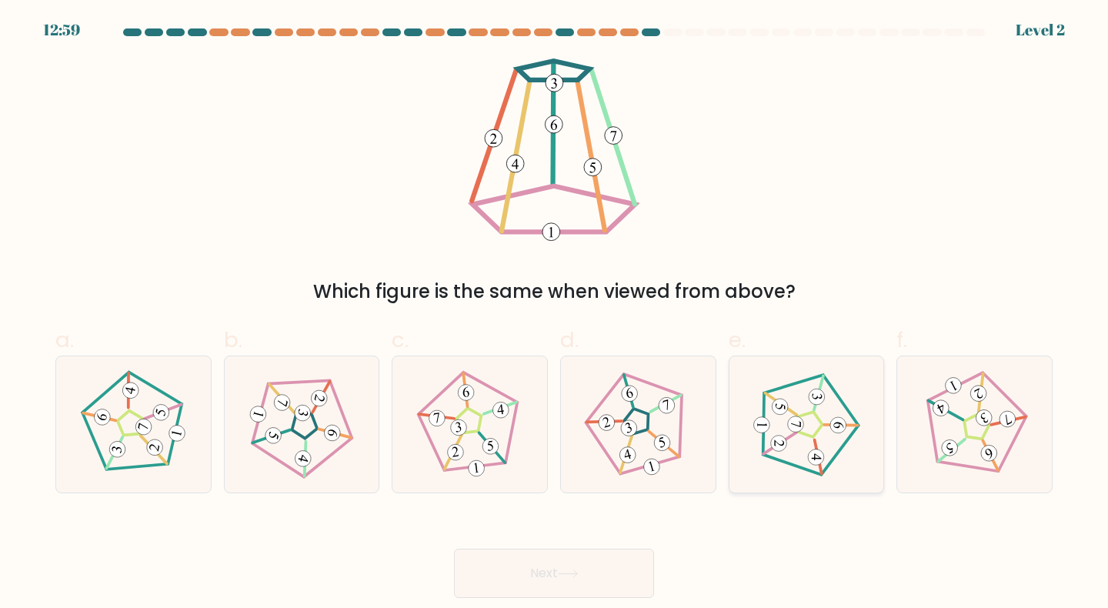
click at [811, 424] on icon at bounding box center [805, 424] width 108 height 108
click at [555, 314] on input "e." at bounding box center [554, 309] width 1 height 10
radio input "true"
click at [592, 577] on button "Next" at bounding box center [554, 572] width 200 height 49
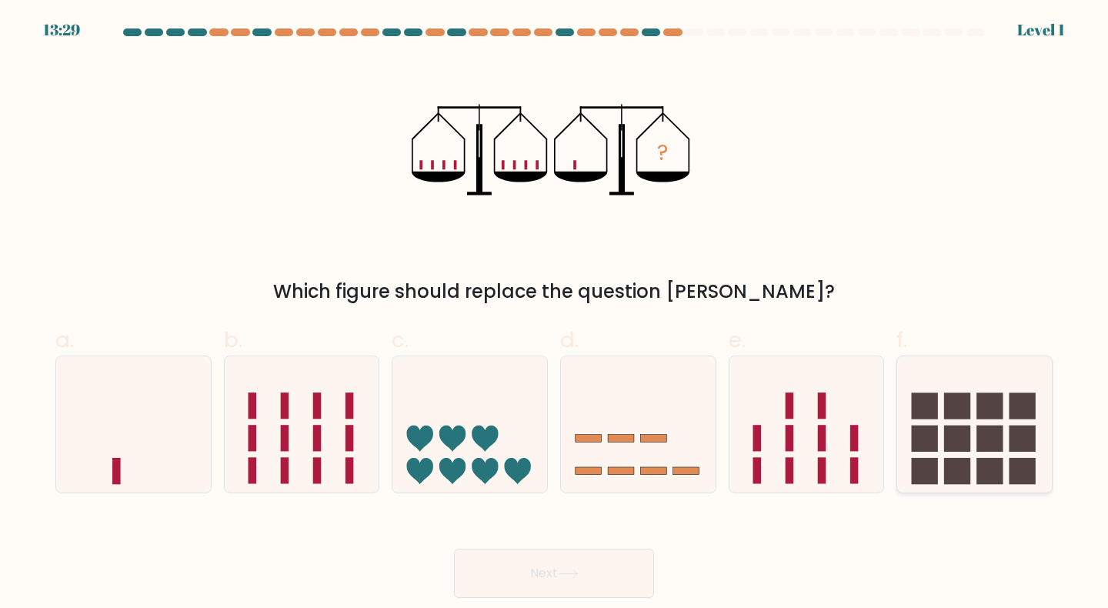
click at [1001, 377] on icon at bounding box center [974, 424] width 155 height 128
click at [555, 314] on input "f." at bounding box center [554, 309] width 1 height 10
radio input "true"
click at [584, 587] on button "Next" at bounding box center [554, 572] width 200 height 49
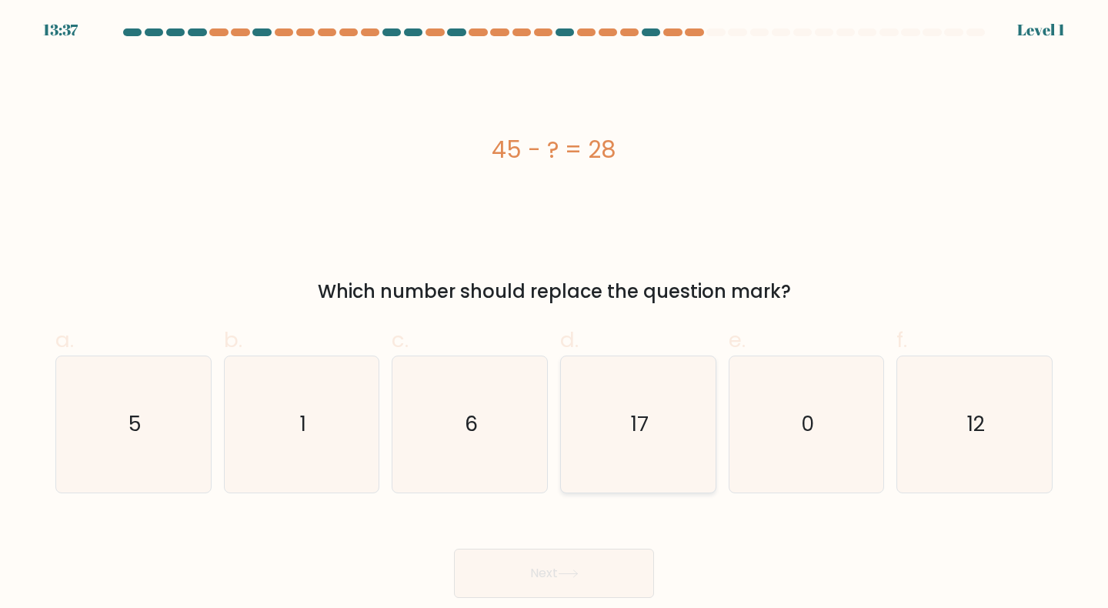
click at [689, 390] on icon "17" at bounding box center [638, 424] width 136 height 136
click at [555, 314] on input "d. 17" at bounding box center [554, 309] width 1 height 10
radio input "true"
click at [528, 593] on button "Next" at bounding box center [554, 572] width 200 height 49
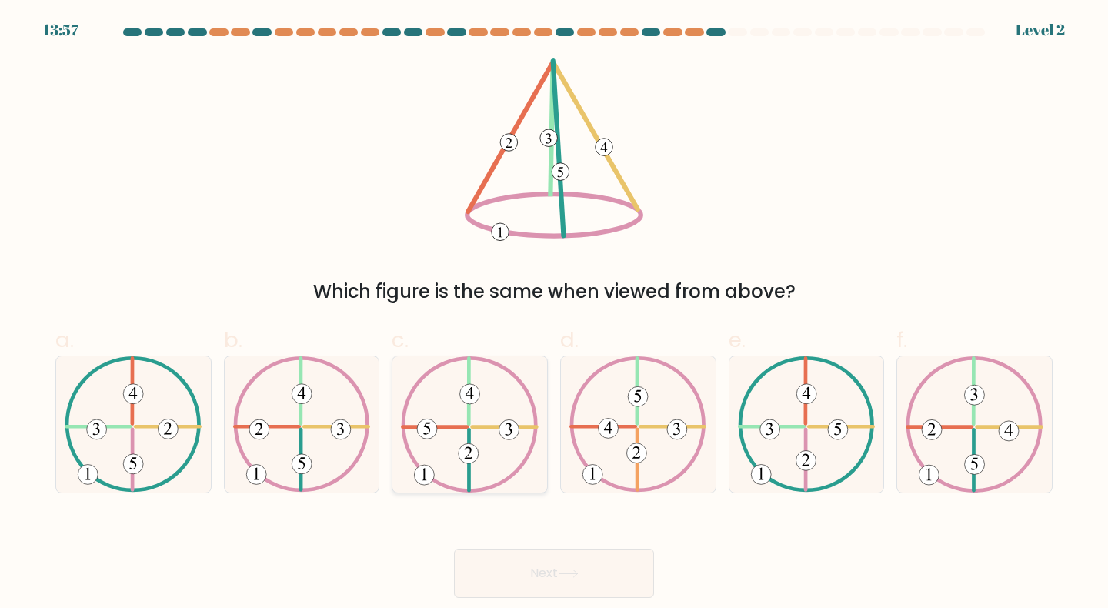
click at [459, 423] on icon at bounding box center [469, 424] width 137 height 136
click at [554, 314] on input "c." at bounding box center [554, 309] width 1 height 10
radio input "true"
click at [316, 578] on div "Next" at bounding box center [553, 554] width 1015 height 86
click at [951, 434] on icon at bounding box center [973, 424] width 137 height 136
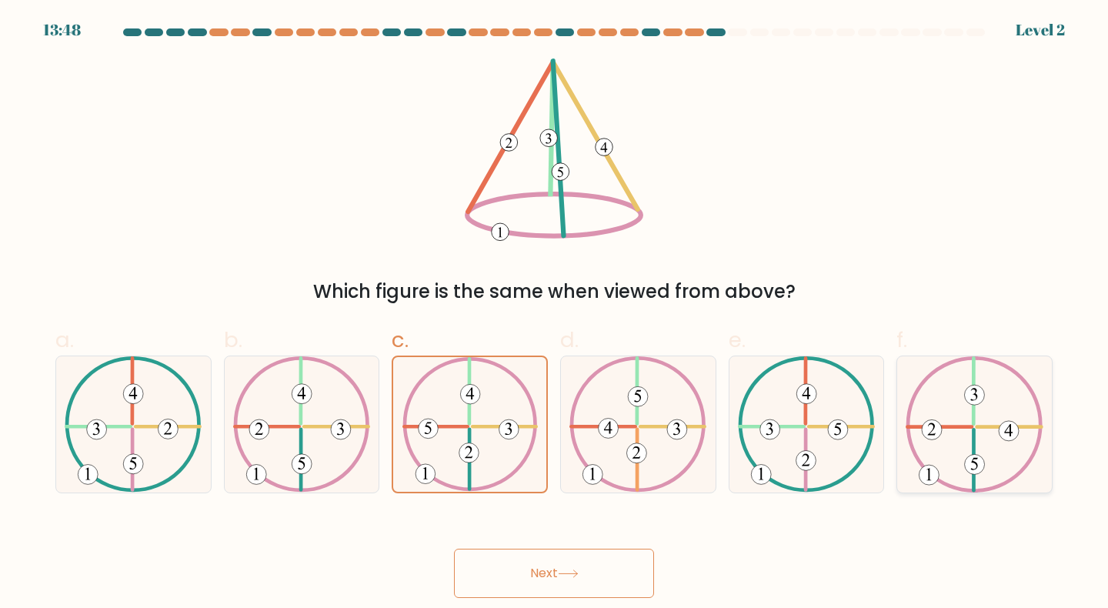
click at [555, 314] on input "f." at bounding box center [554, 309] width 1 height 10
radio input "true"
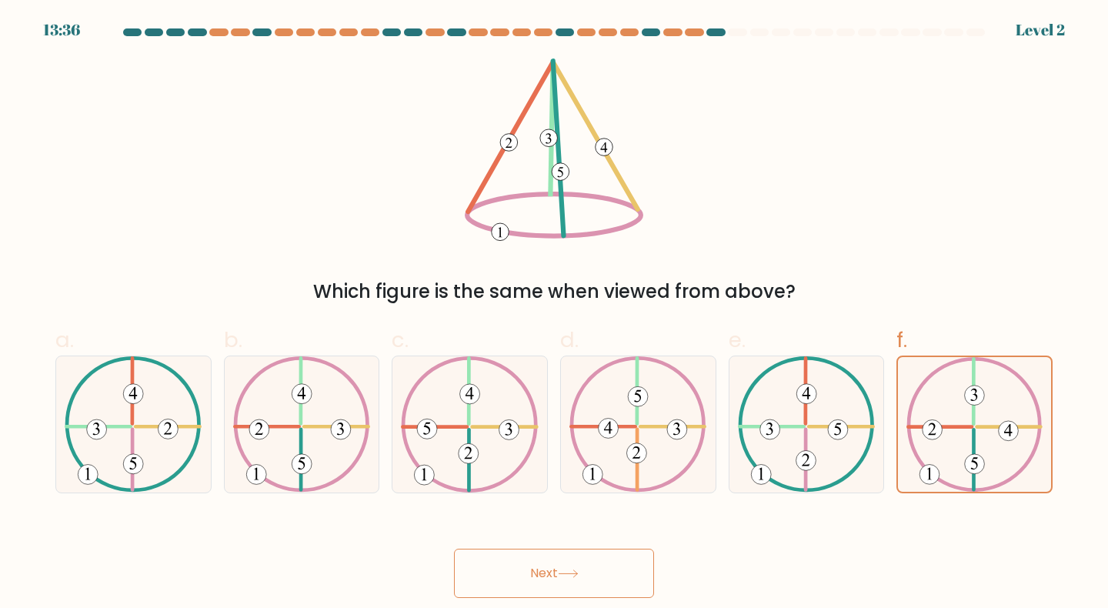
click at [571, 569] on icon at bounding box center [568, 573] width 21 height 8
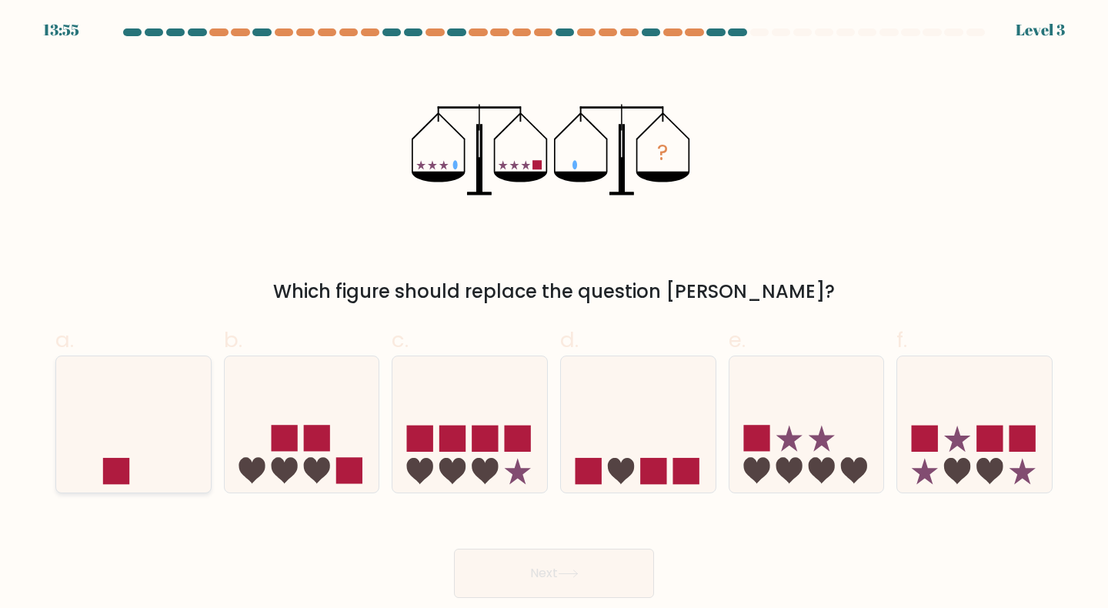
click at [162, 464] on icon at bounding box center [133, 424] width 155 height 128
click at [554, 314] on input "a." at bounding box center [554, 309] width 1 height 10
radio input "true"
click at [495, 561] on button "Next" at bounding box center [554, 572] width 200 height 49
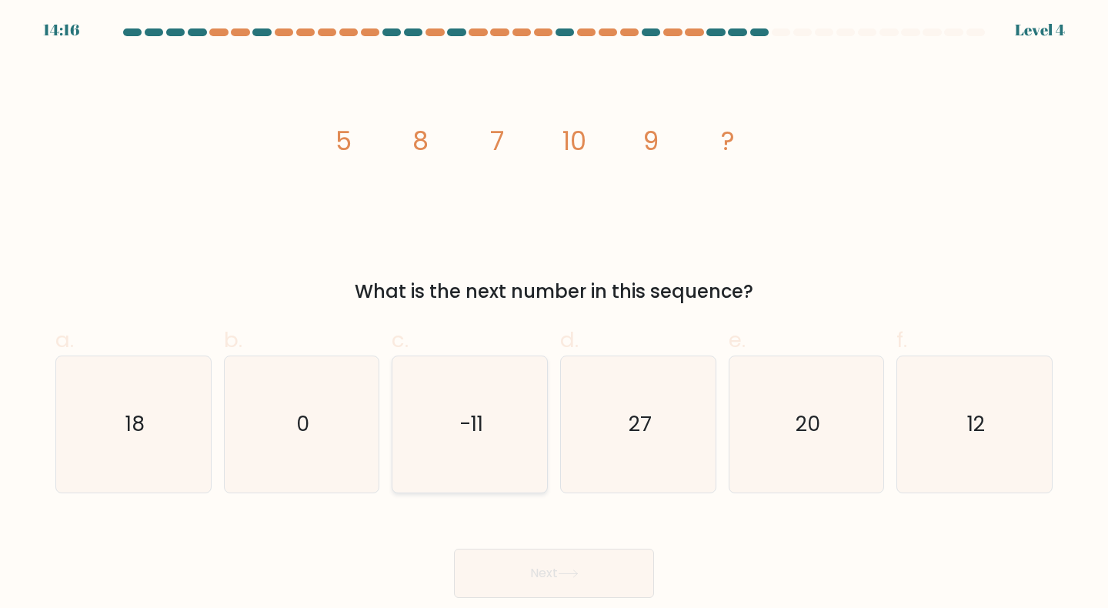
click at [461, 444] on icon "-11" at bounding box center [469, 424] width 136 height 136
click at [554, 314] on input "c. -11" at bounding box center [554, 309] width 1 height 10
radio input "true"
click at [577, 572] on icon at bounding box center [567, 573] width 18 height 7
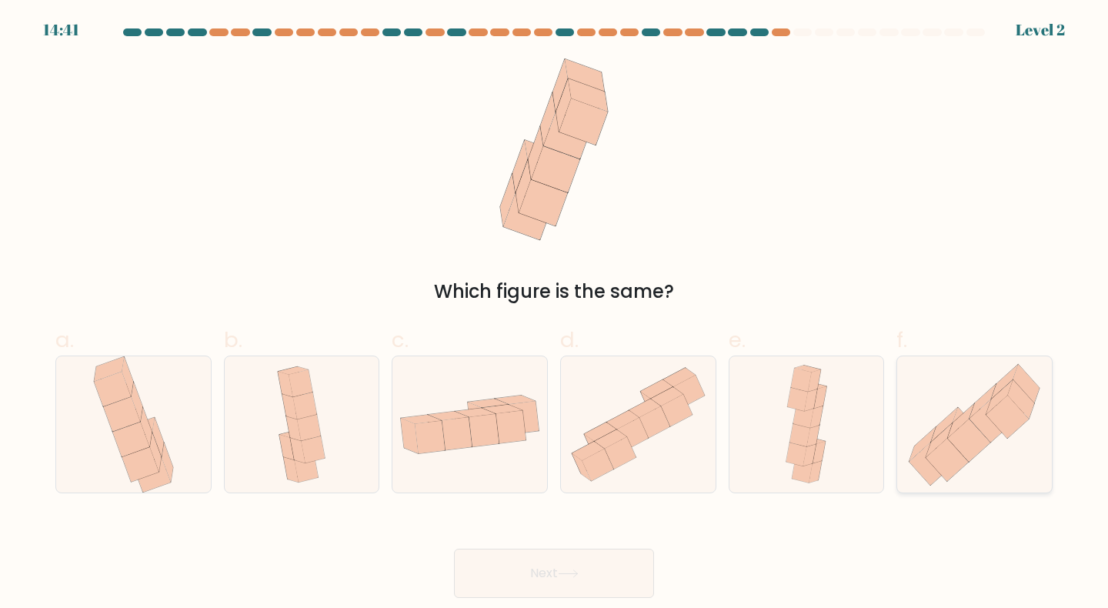
click at [957, 463] on icon at bounding box center [947, 459] width 42 height 43
click at [555, 314] on input "f." at bounding box center [554, 309] width 1 height 10
radio input "true"
click at [552, 575] on button "Next" at bounding box center [554, 572] width 200 height 49
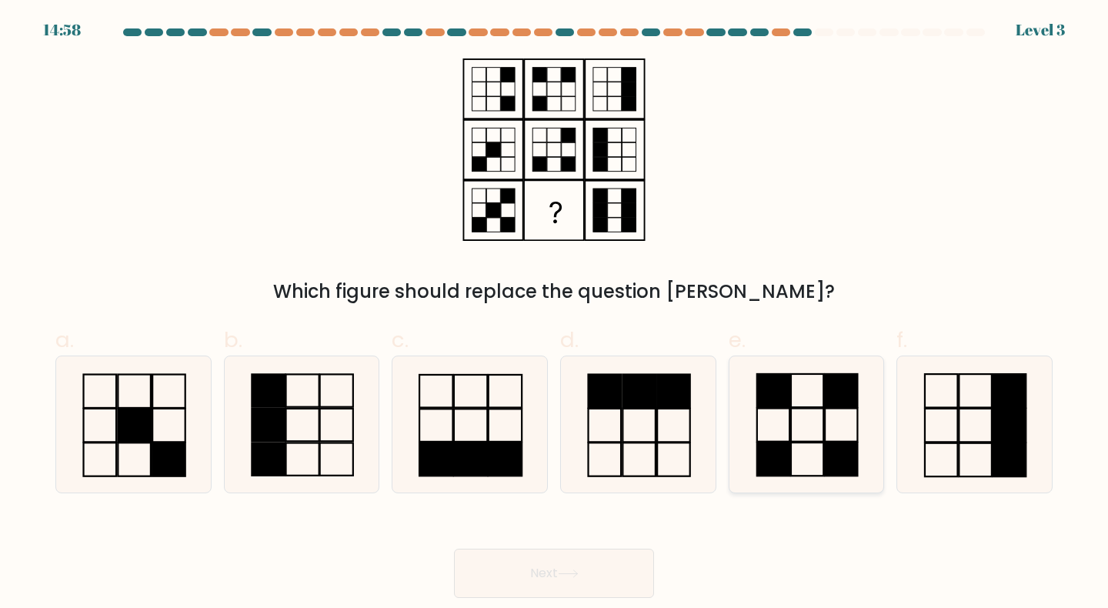
click at [807, 441] on rect at bounding box center [807, 424] width 32 height 33
click at [555, 314] on input "e." at bounding box center [554, 309] width 1 height 10
radio input "true"
click at [613, 575] on button "Next" at bounding box center [554, 572] width 200 height 49
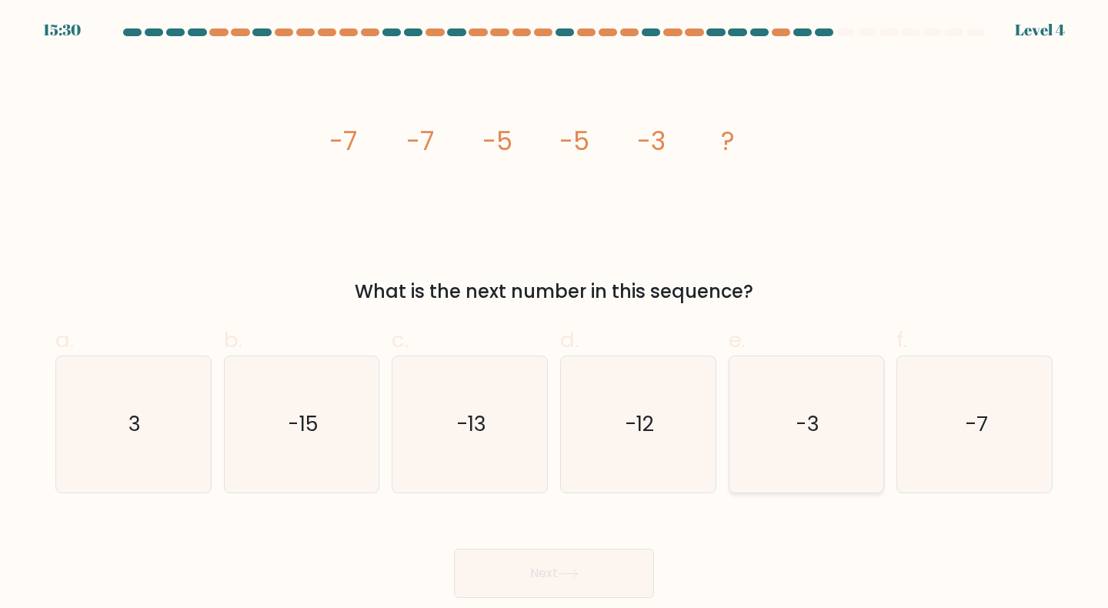
click at [797, 462] on icon "-3" at bounding box center [806, 424] width 136 height 136
click at [555, 314] on input "e. -3" at bounding box center [554, 309] width 1 height 10
radio input "true"
click at [552, 579] on button "Next" at bounding box center [554, 572] width 200 height 49
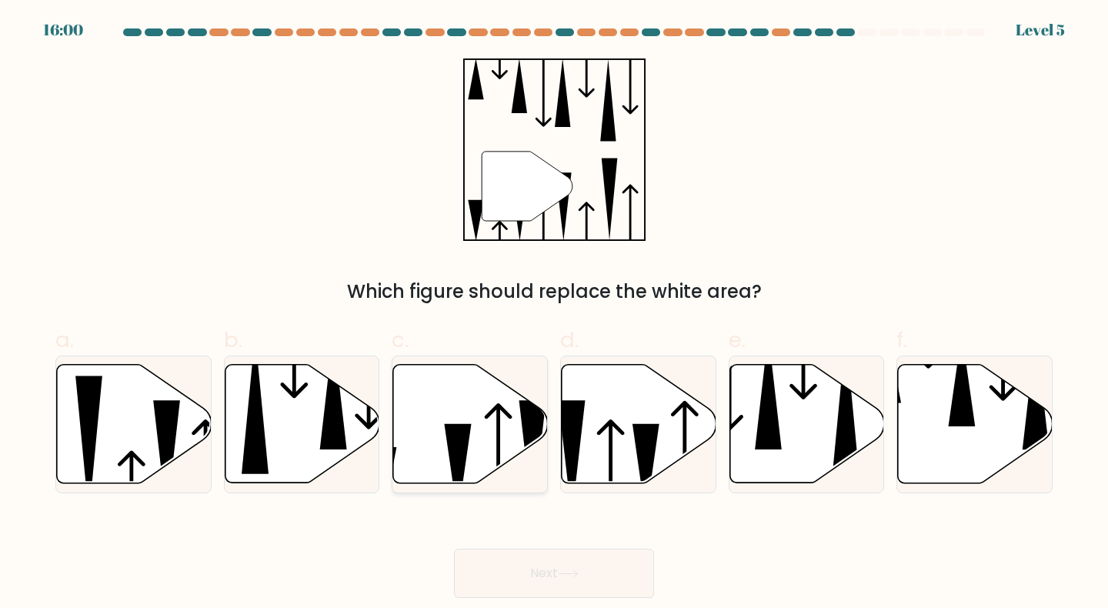
click at [498, 405] on icon at bounding box center [499, 460] width 28 height 114
click at [554, 314] on input "c." at bounding box center [554, 309] width 1 height 10
radio input "true"
click at [500, 580] on button "Next" at bounding box center [554, 572] width 200 height 49
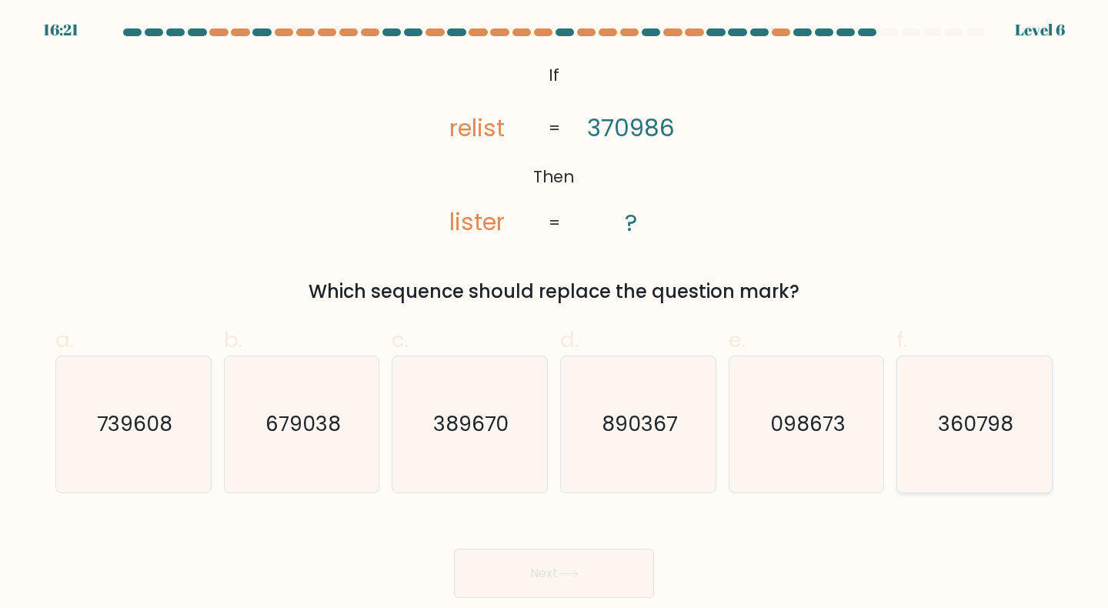
click at [1024, 418] on icon "360798" at bounding box center [974, 424] width 136 height 136
click at [555, 314] on input "f. 360798" at bounding box center [554, 309] width 1 height 10
radio input "true"
click at [583, 576] on button "Next" at bounding box center [554, 572] width 200 height 49
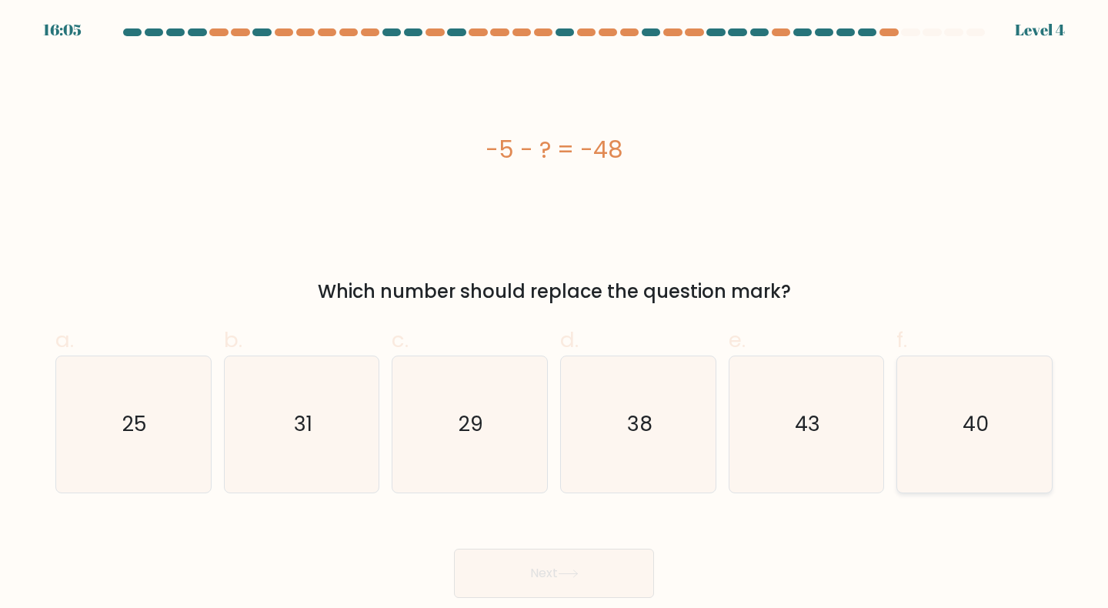
click at [969, 430] on text "40" at bounding box center [975, 424] width 26 height 28
click at [555, 314] on input "f. 40" at bounding box center [554, 309] width 1 height 10
radio input "true"
click at [814, 457] on icon "43" at bounding box center [806, 424] width 136 height 136
click at [555, 314] on input "e. 43" at bounding box center [554, 309] width 1 height 10
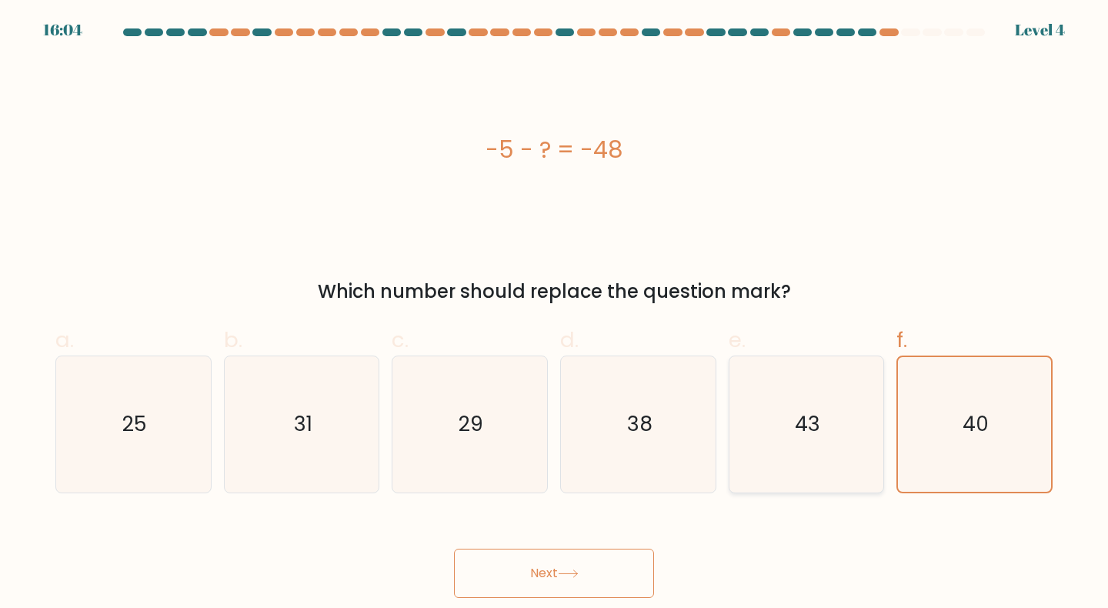
radio input "true"
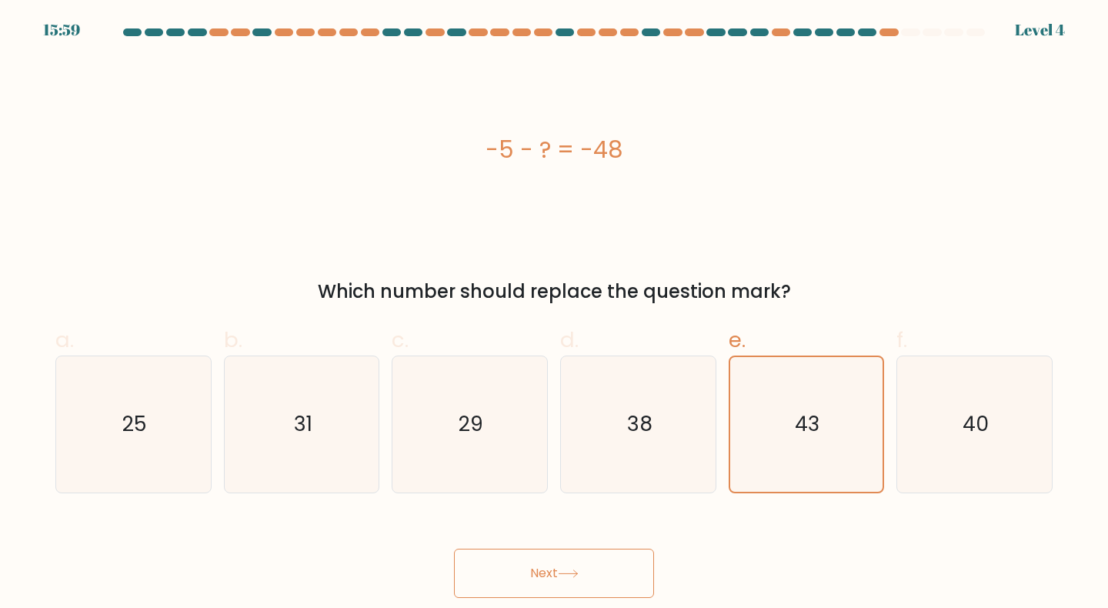
click at [558, 575] on button "Next" at bounding box center [554, 572] width 200 height 49
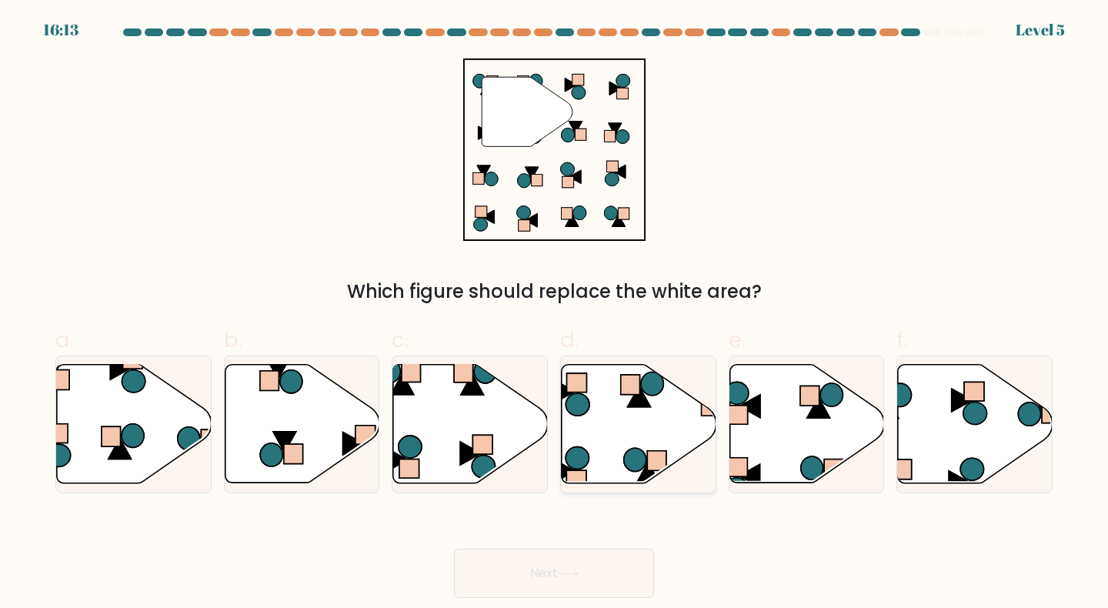
click at [643, 453] on icon at bounding box center [635, 459] width 22 height 23
click at [555, 314] on input "d." at bounding box center [554, 309] width 1 height 10
radio input "true"
click at [578, 581] on button "Next" at bounding box center [554, 572] width 200 height 49
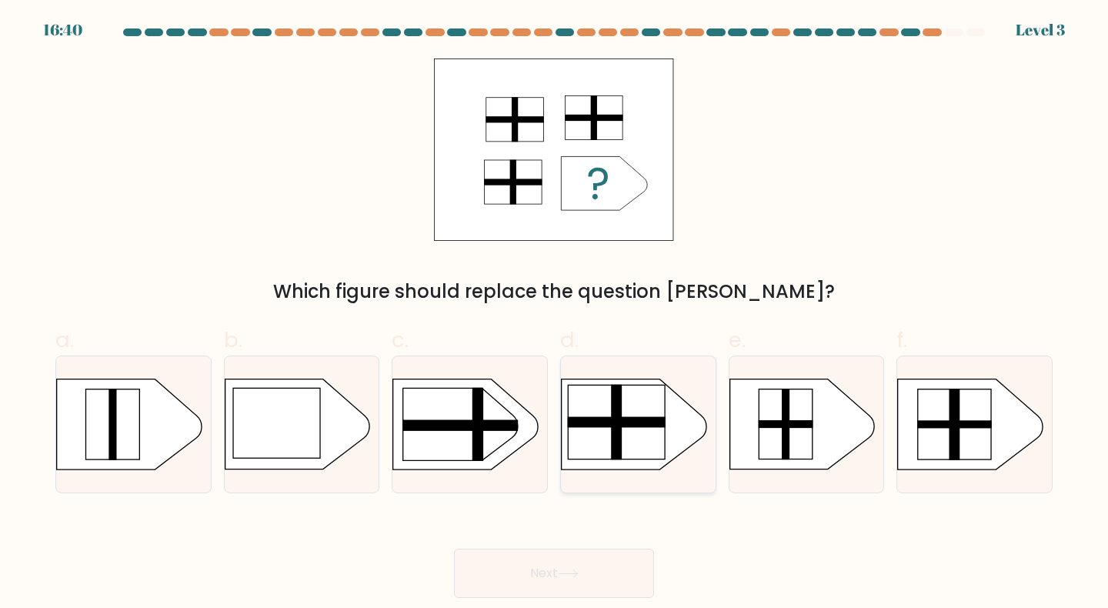
click at [657, 448] on rect at bounding box center [616, 422] width 97 height 74
click at [555, 314] on input "d." at bounding box center [554, 309] width 1 height 10
radio input "true"
click at [586, 555] on button "Next" at bounding box center [554, 572] width 200 height 49
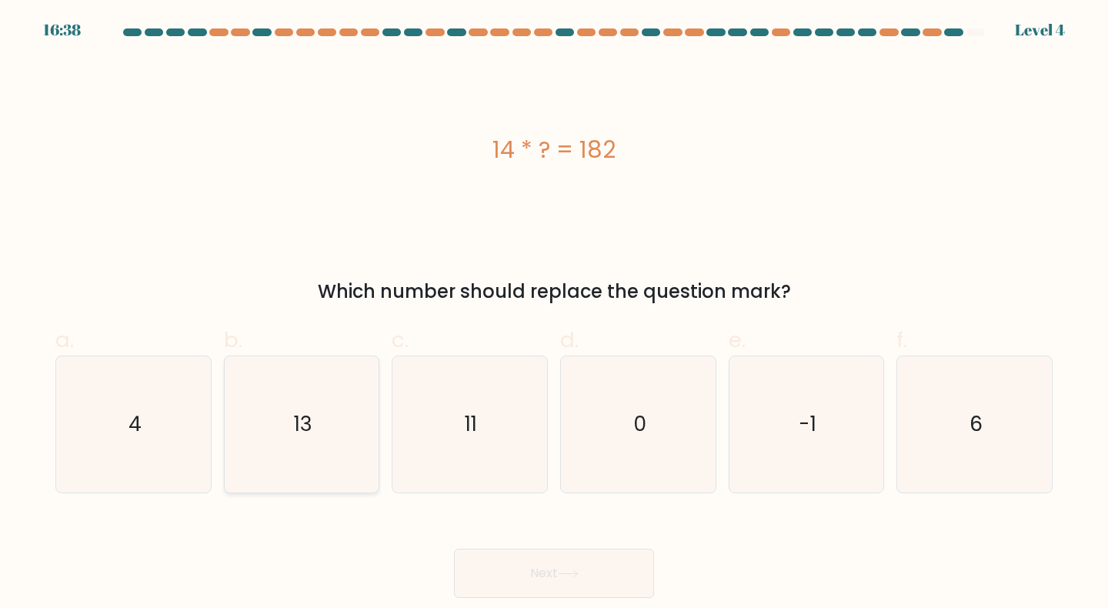
click at [275, 453] on icon "13" at bounding box center [302, 424] width 136 height 136
click at [554, 314] on input "b. 13" at bounding box center [554, 309] width 1 height 10
radio input "true"
click at [578, 578] on button "Next" at bounding box center [554, 572] width 200 height 49
click at [571, 569] on icon at bounding box center [568, 573] width 21 height 8
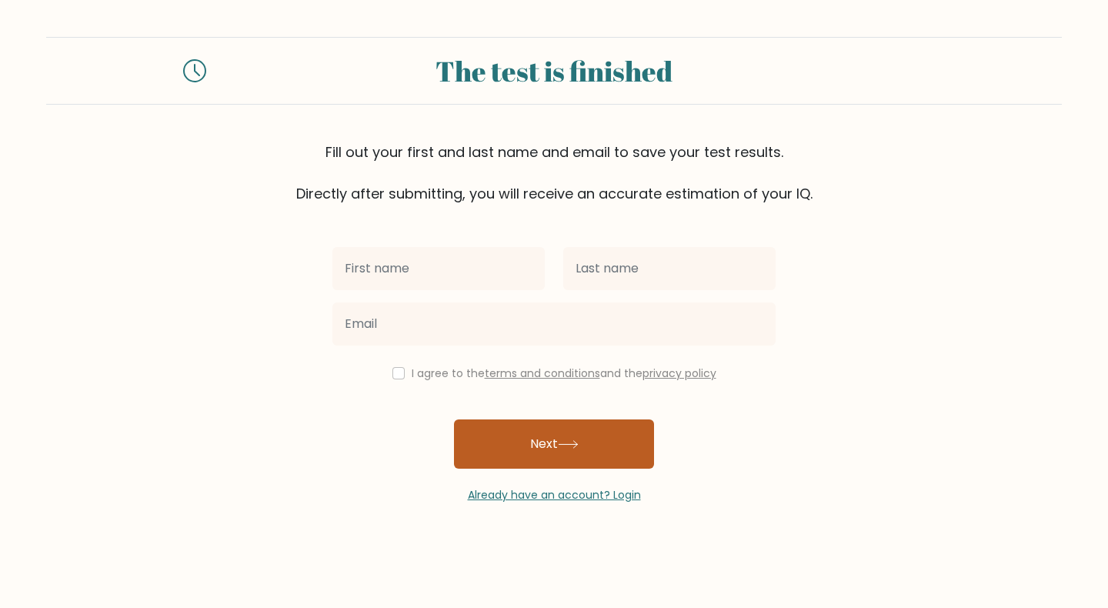
click at [492, 446] on button "Next" at bounding box center [554, 443] width 200 height 49
